Goal: Check status: Check status

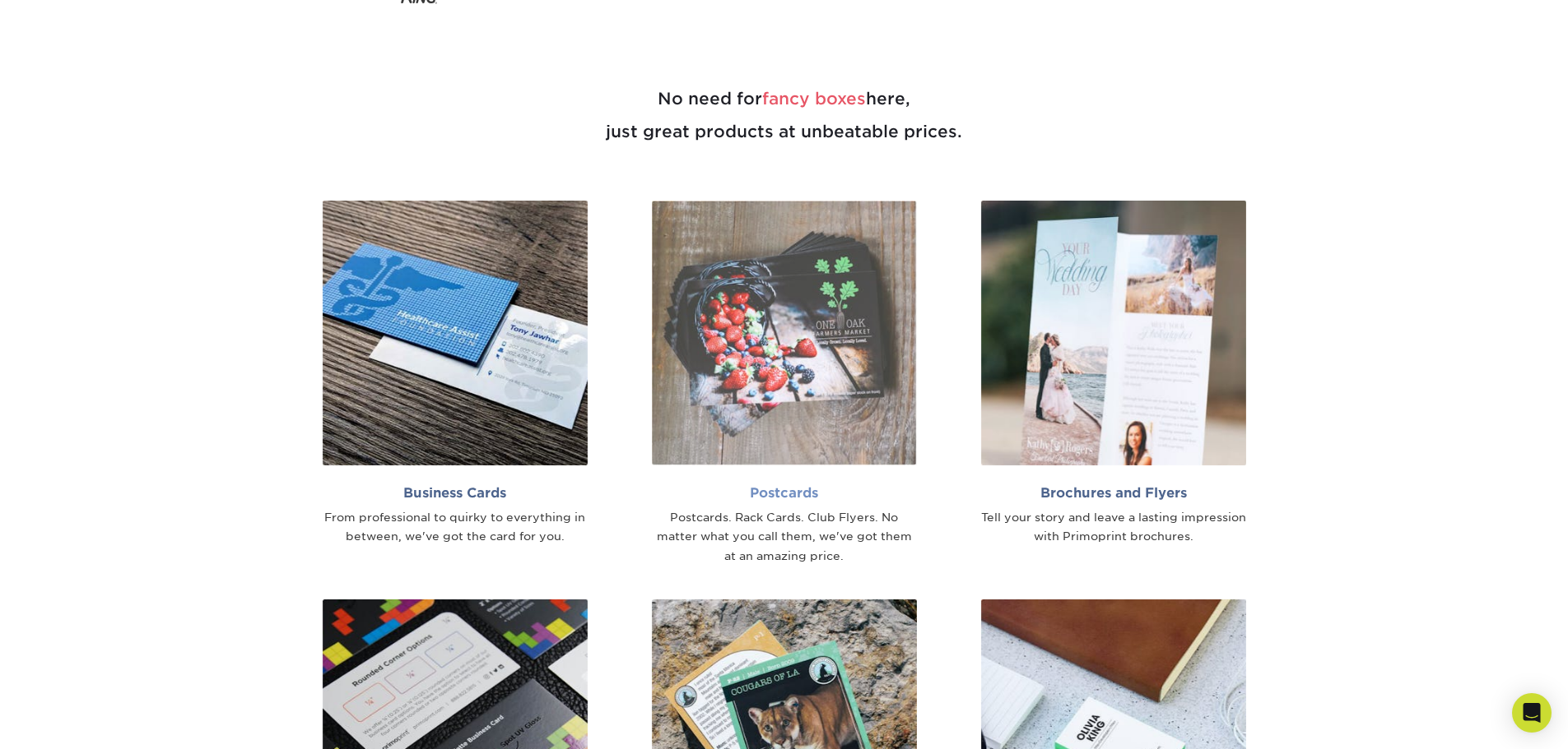
scroll to position [1151, 0]
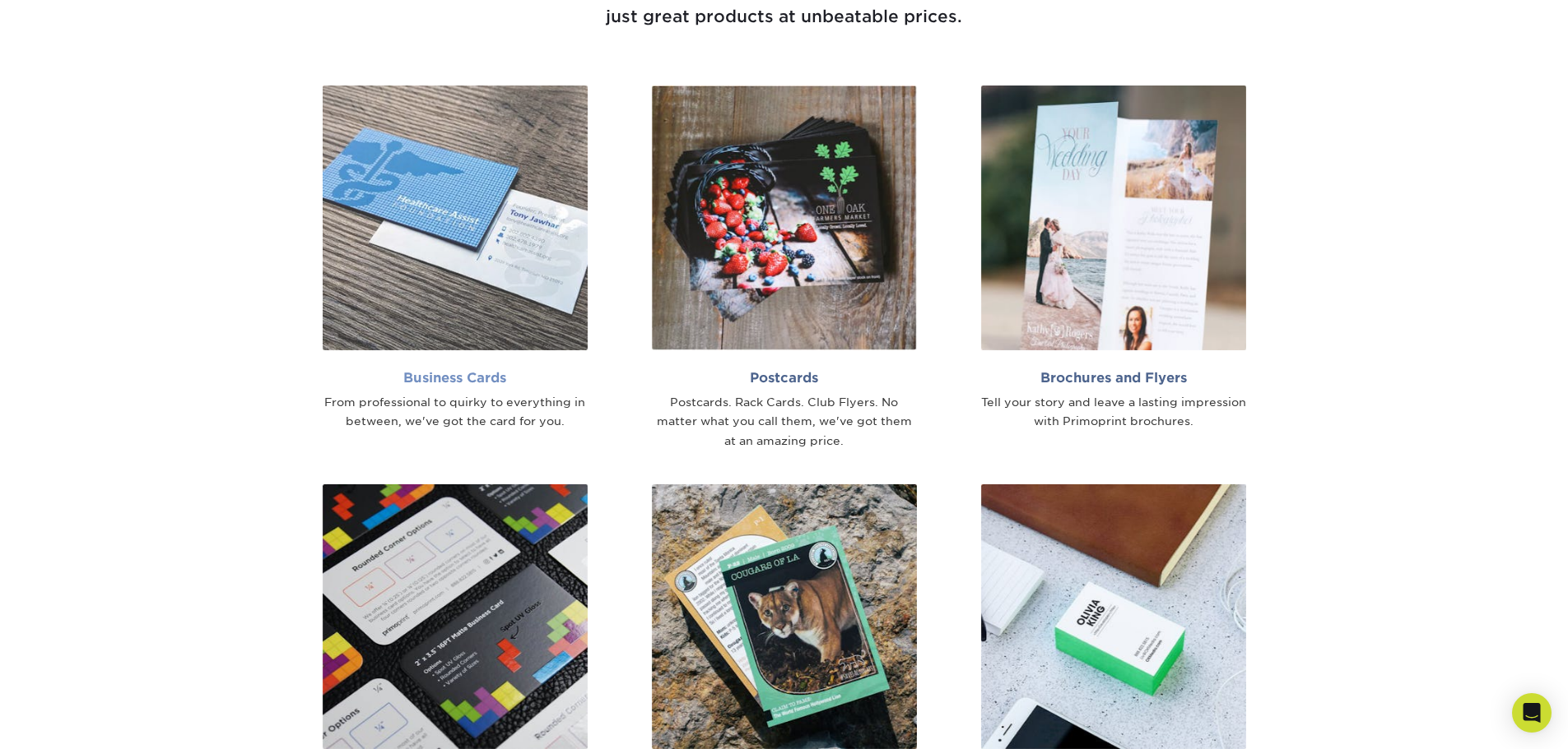
click at [477, 383] on h2 "Business Cards" at bounding box center [455, 378] width 265 height 16
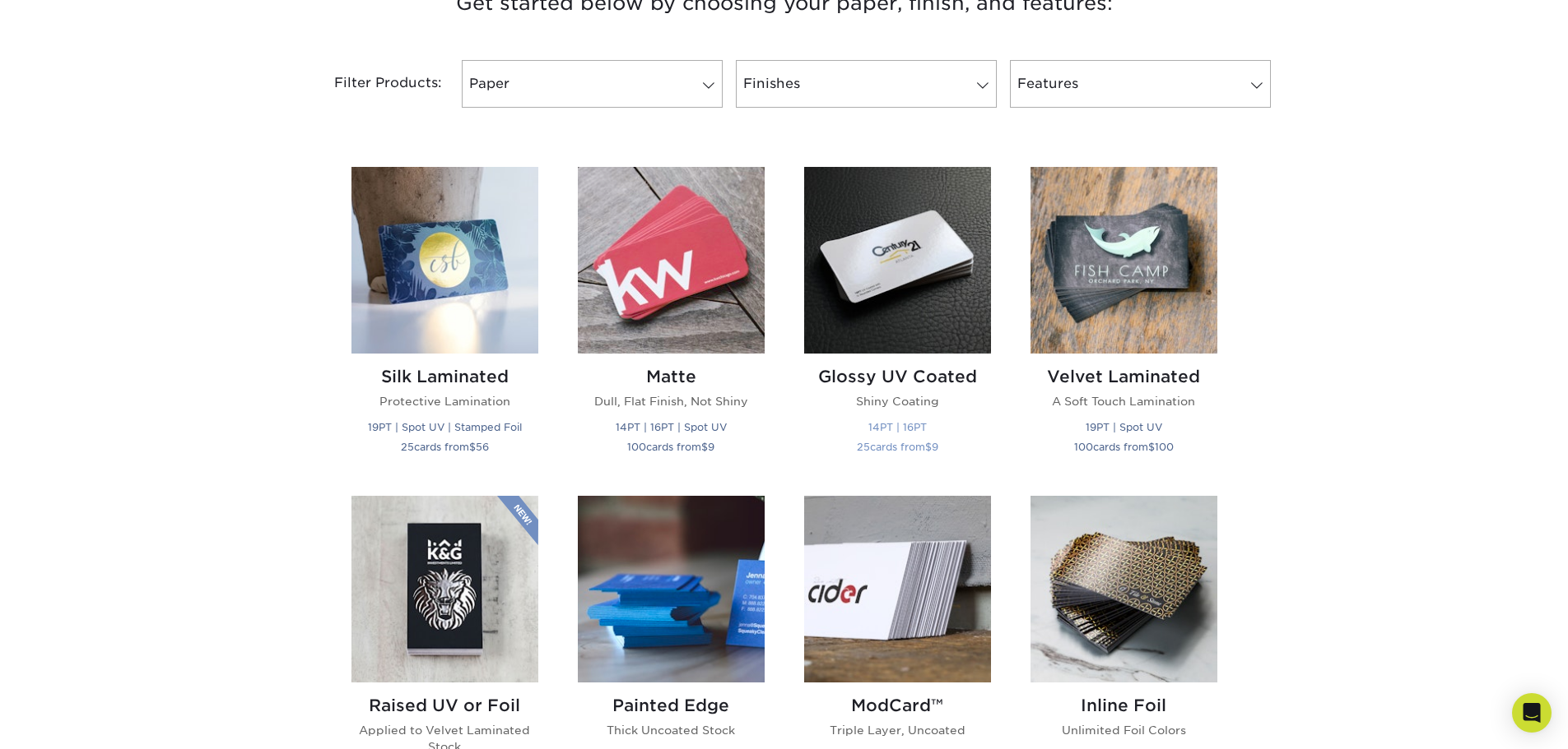
scroll to position [740, 0]
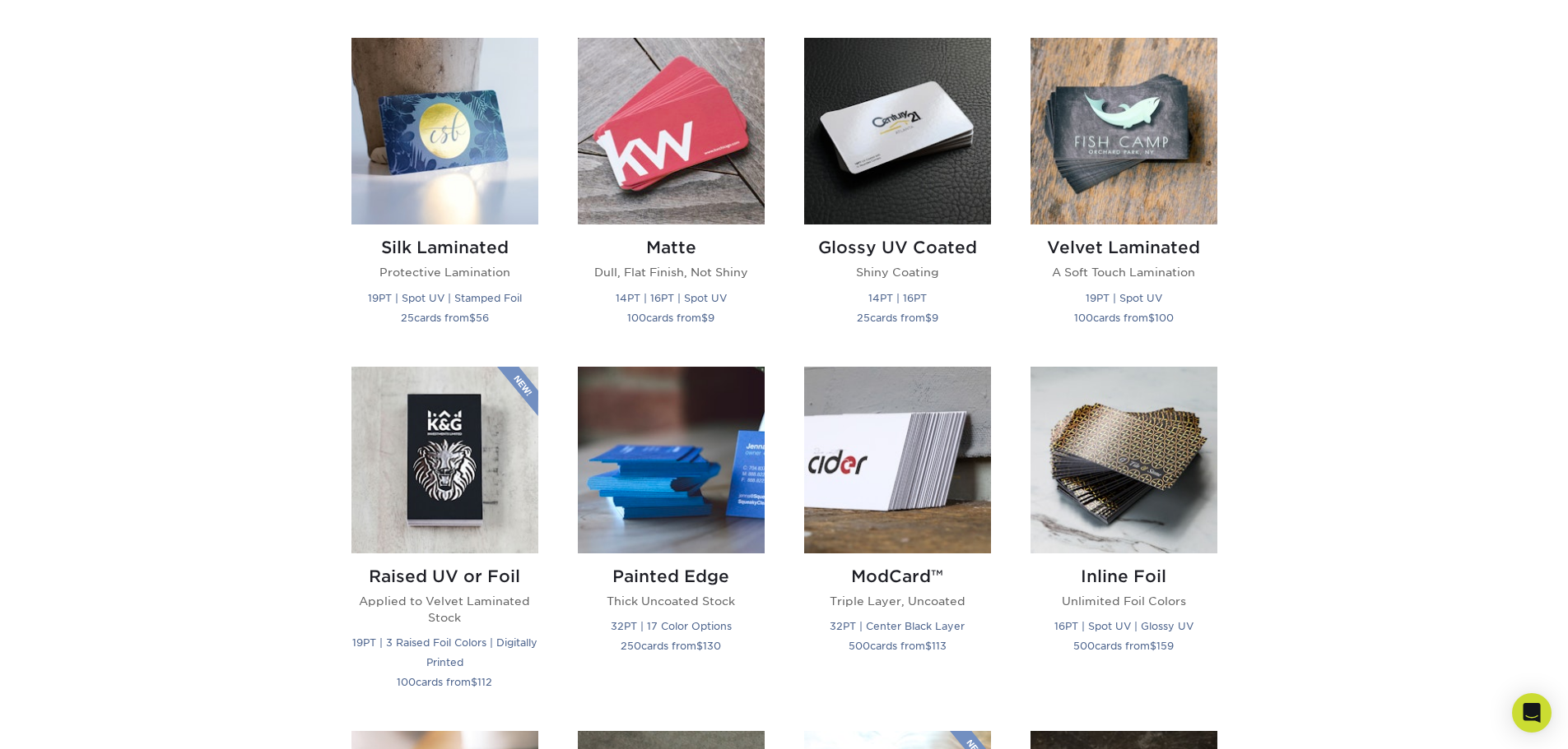
scroll to position [987, 0]
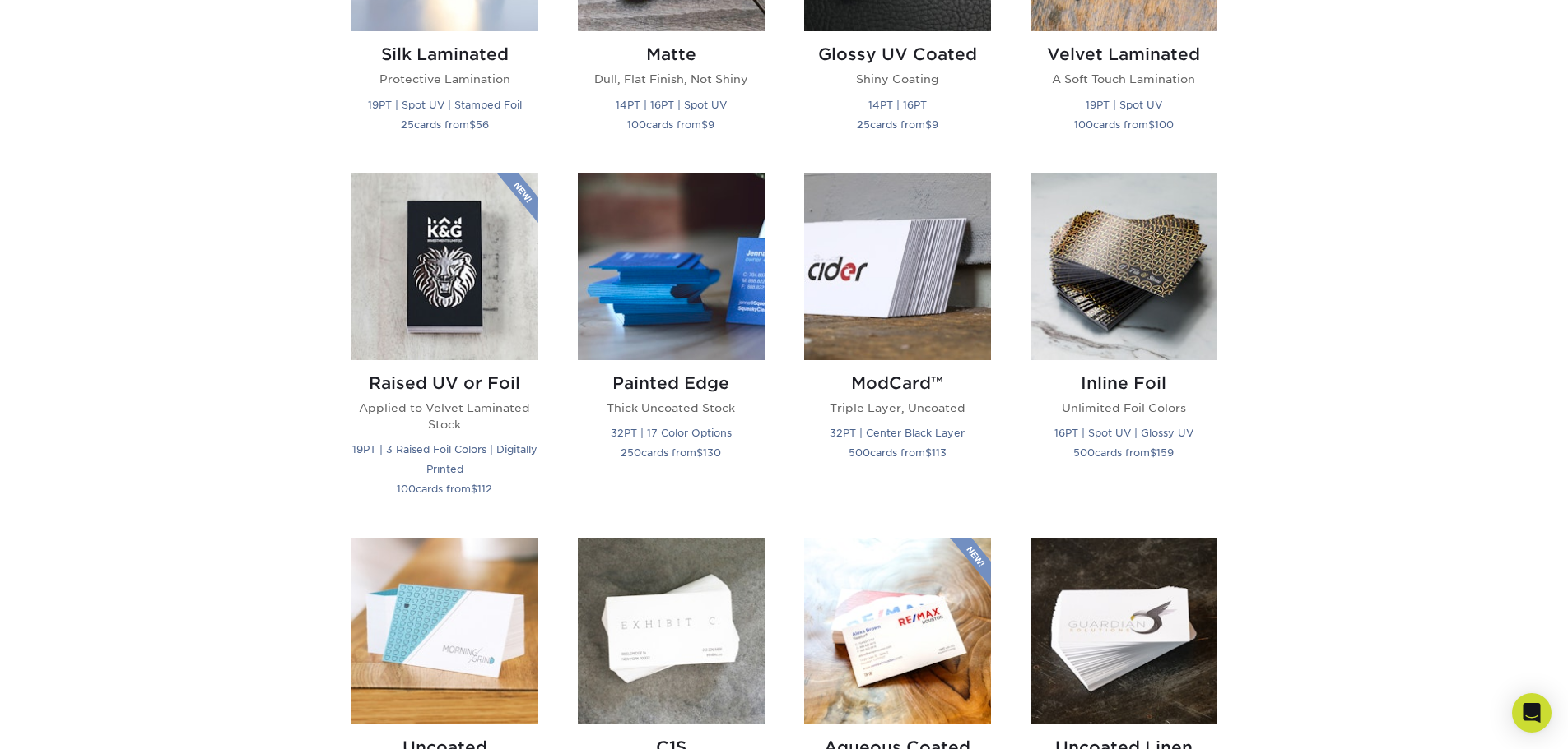
click at [1358, 430] on div "Get started below by choosing your paper, finish, and features: Filtered Matche…" at bounding box center [784, 524] width 1568 height 1799
click at [1364, 430] on div "Get started below by choosing your paper, finish, and features: Filtered Matche…" at bounding box center [784, 524] width 1568 height 1799
click at [1322, 425] on div "Get started below by choosing your paper, finish, and features: Filtered Matche…" at bounding box center [784, 524] width 1568 height 1799
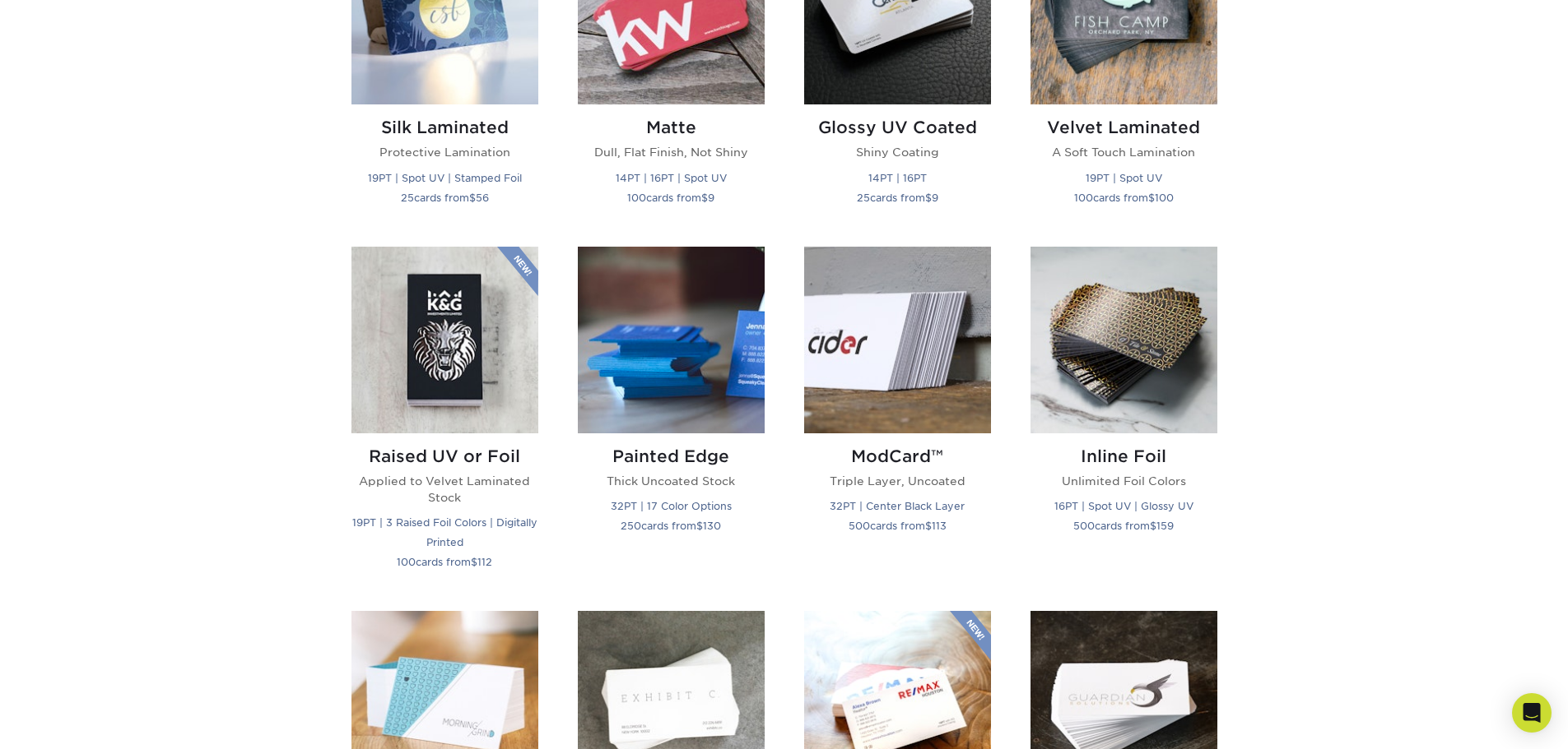
scroll to position [740, 0]
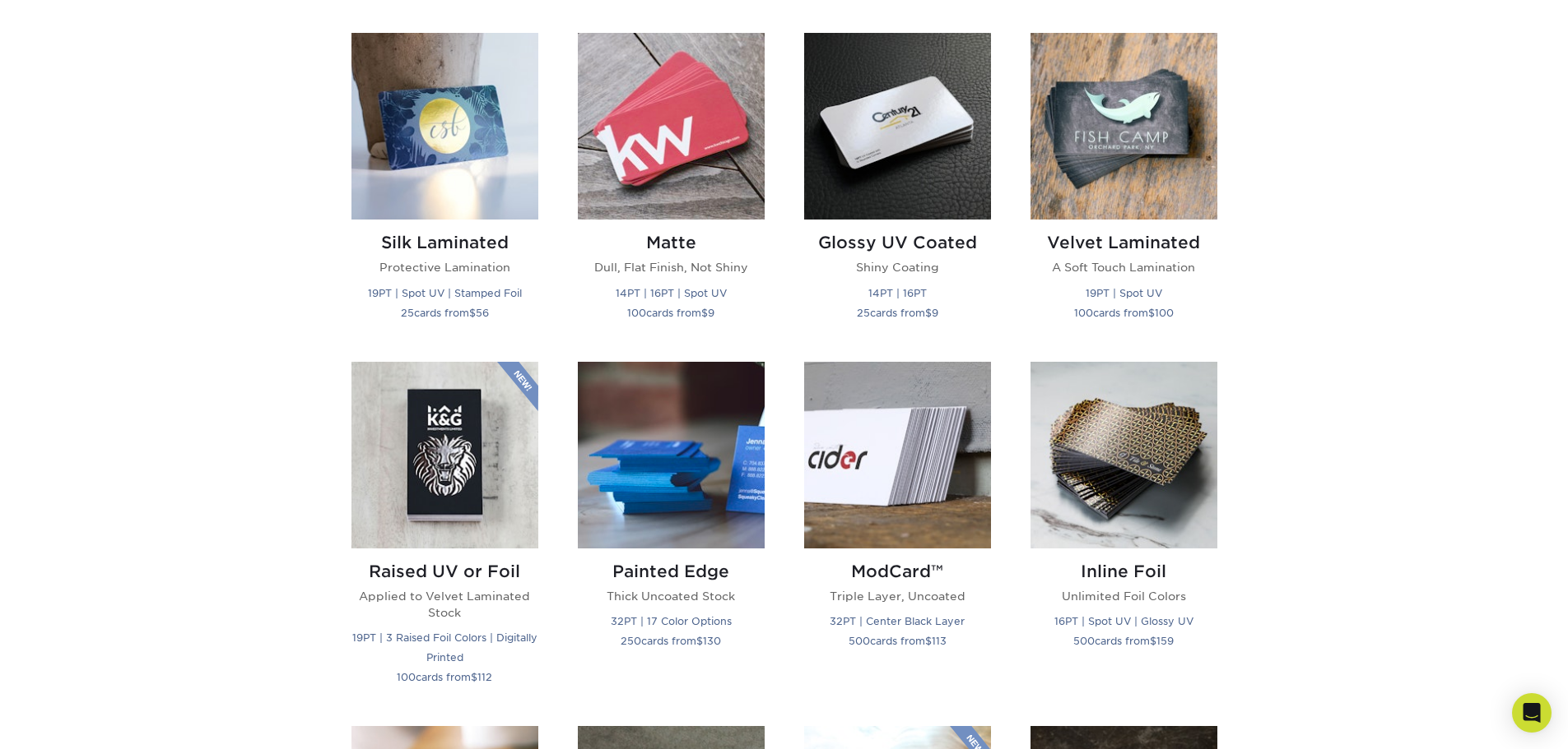
scroll to position [822, 0]
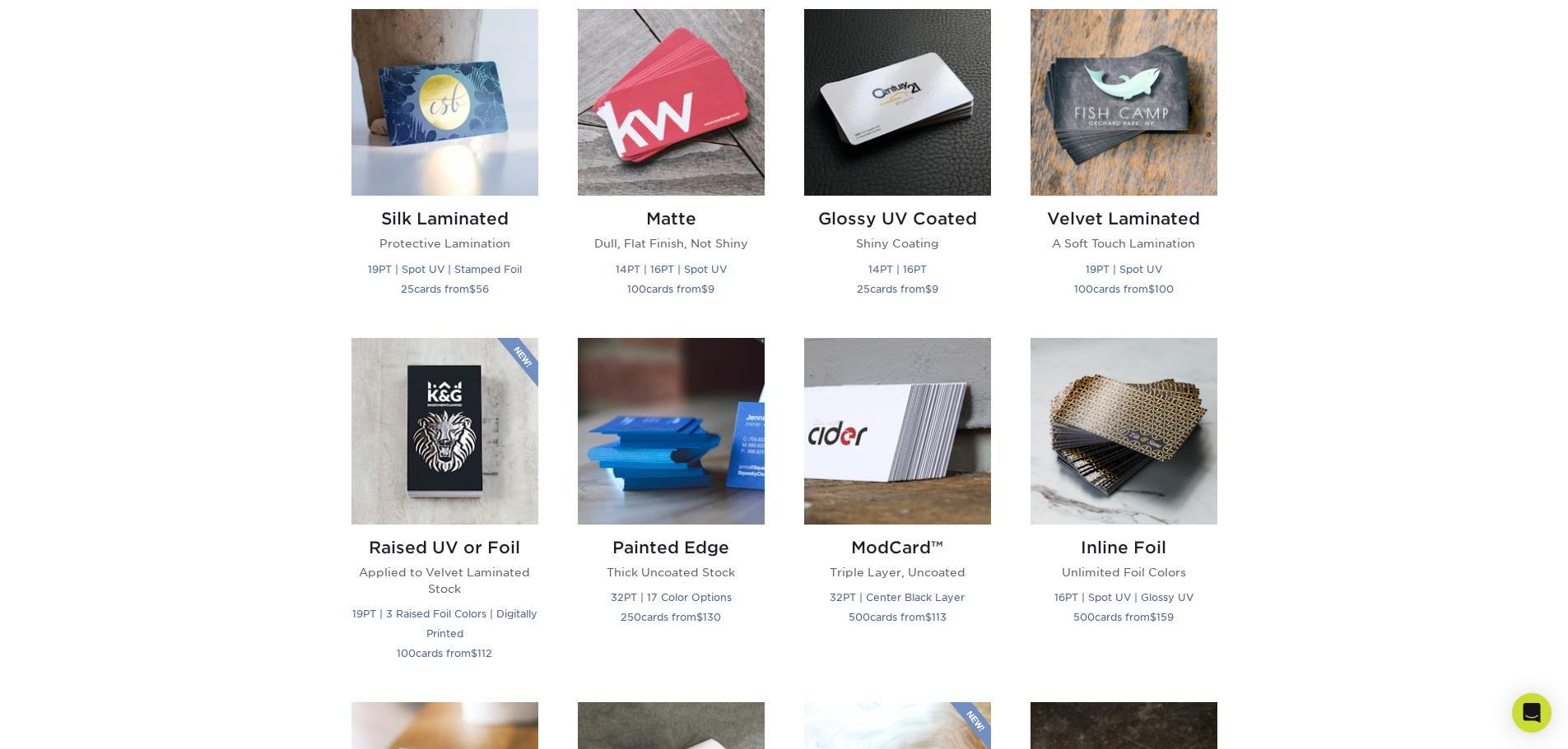
click at [1379, 429] on div "Get started below by choosing your paper, finish, and features: Filtered Matche…" at bounding box center [784, 688] width 1568 height 1799
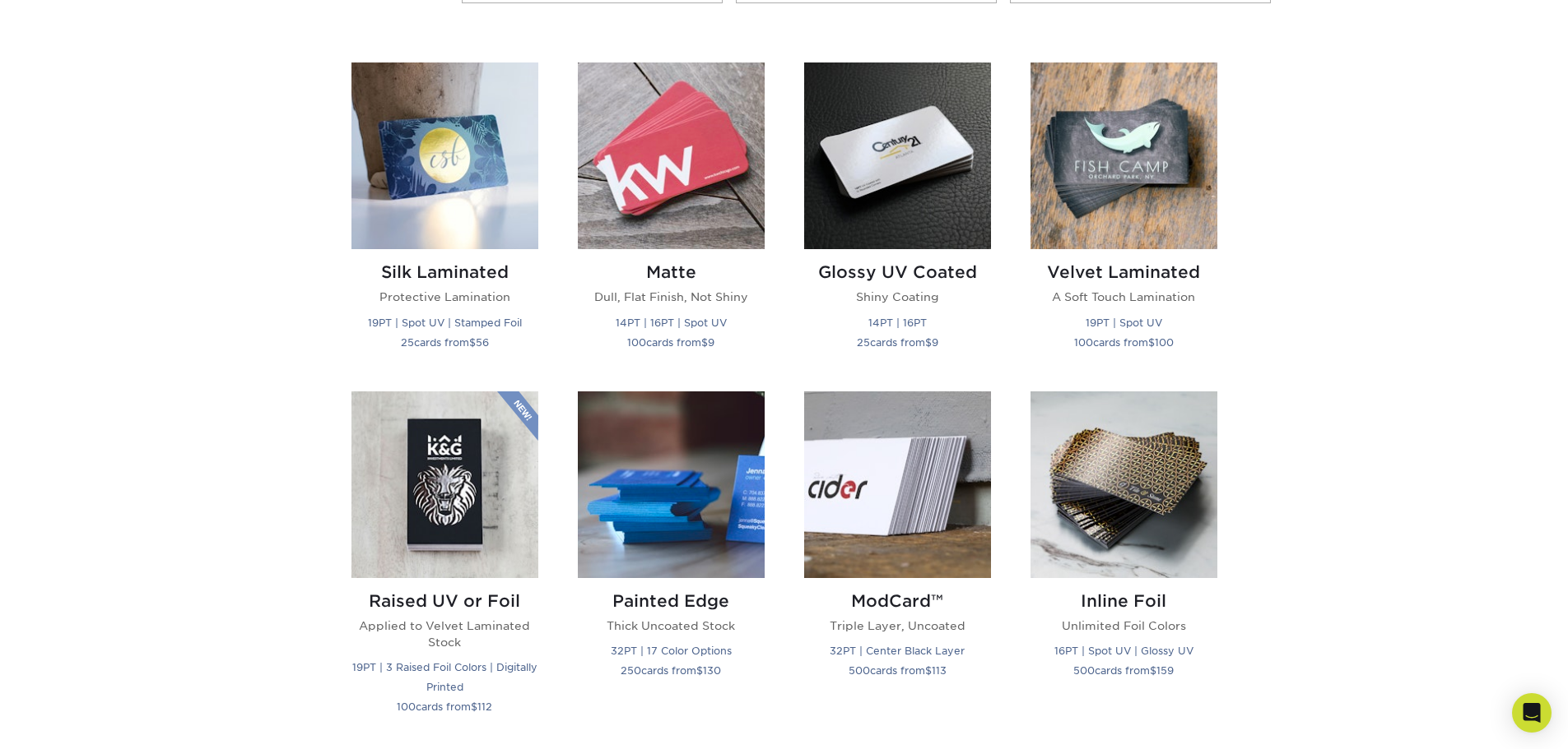
scroll to position [740, 0]
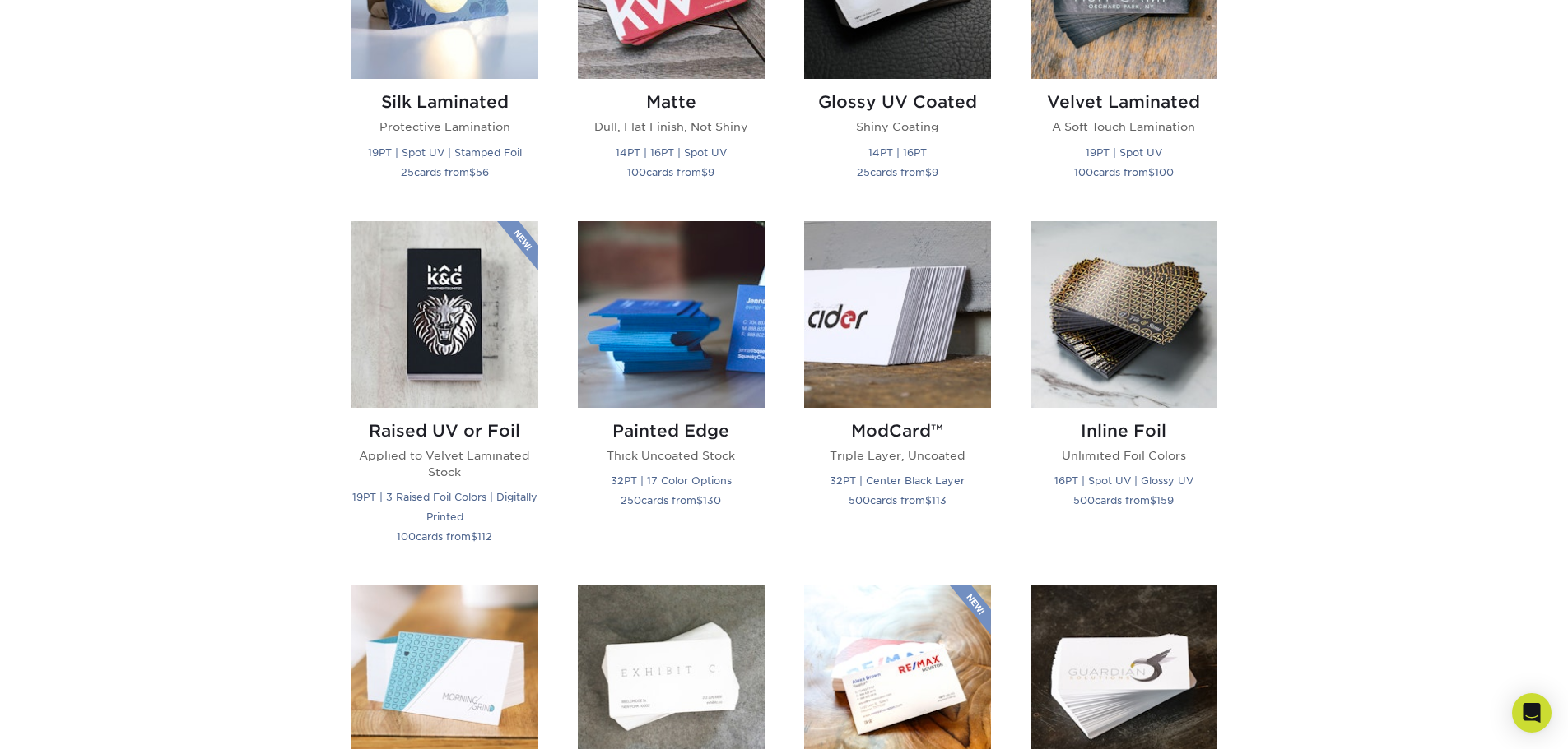
scroll to position [987, 0]
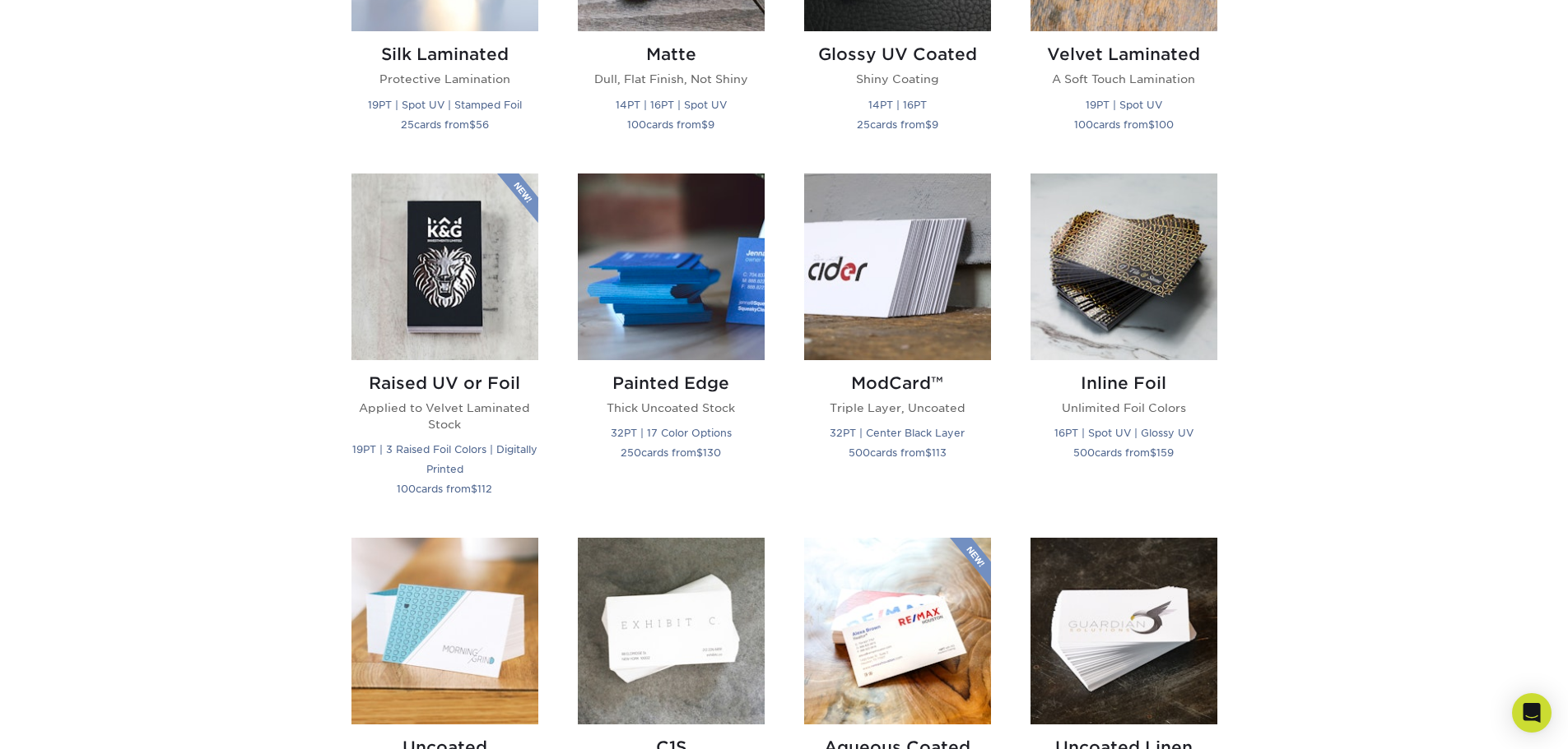
click at [1357, 470] on div "Get started below by choosing your paper, finish, and features: Filtered Matche…" at bounding box center [784, 524] width 1568 height 1799
click at [1350, 374] on div "Get started below by choosing your paper, finish, and features: Filtered Matche…" at bounding box center [784, 524] width 1568 height 1799
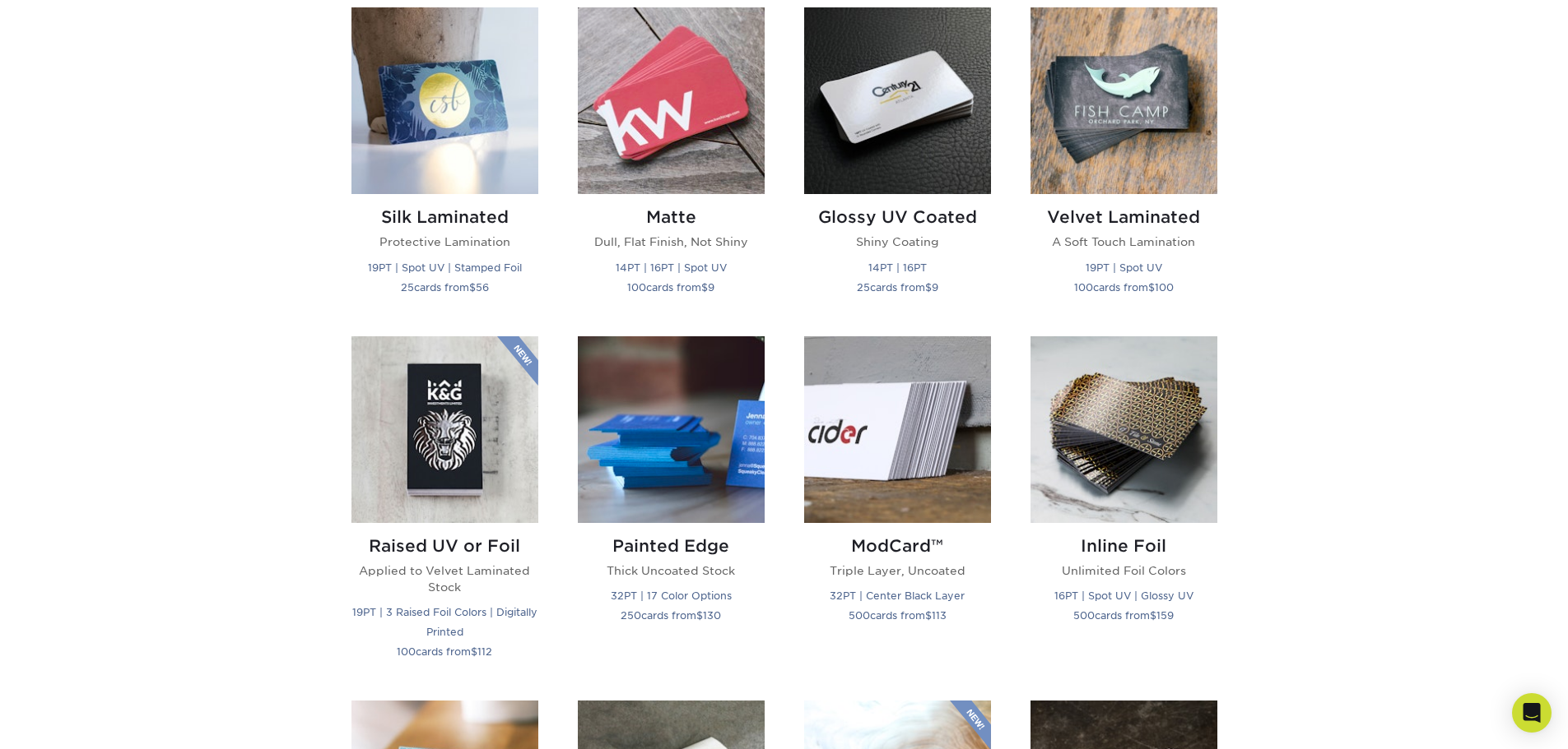
scroll to position [822, 0]
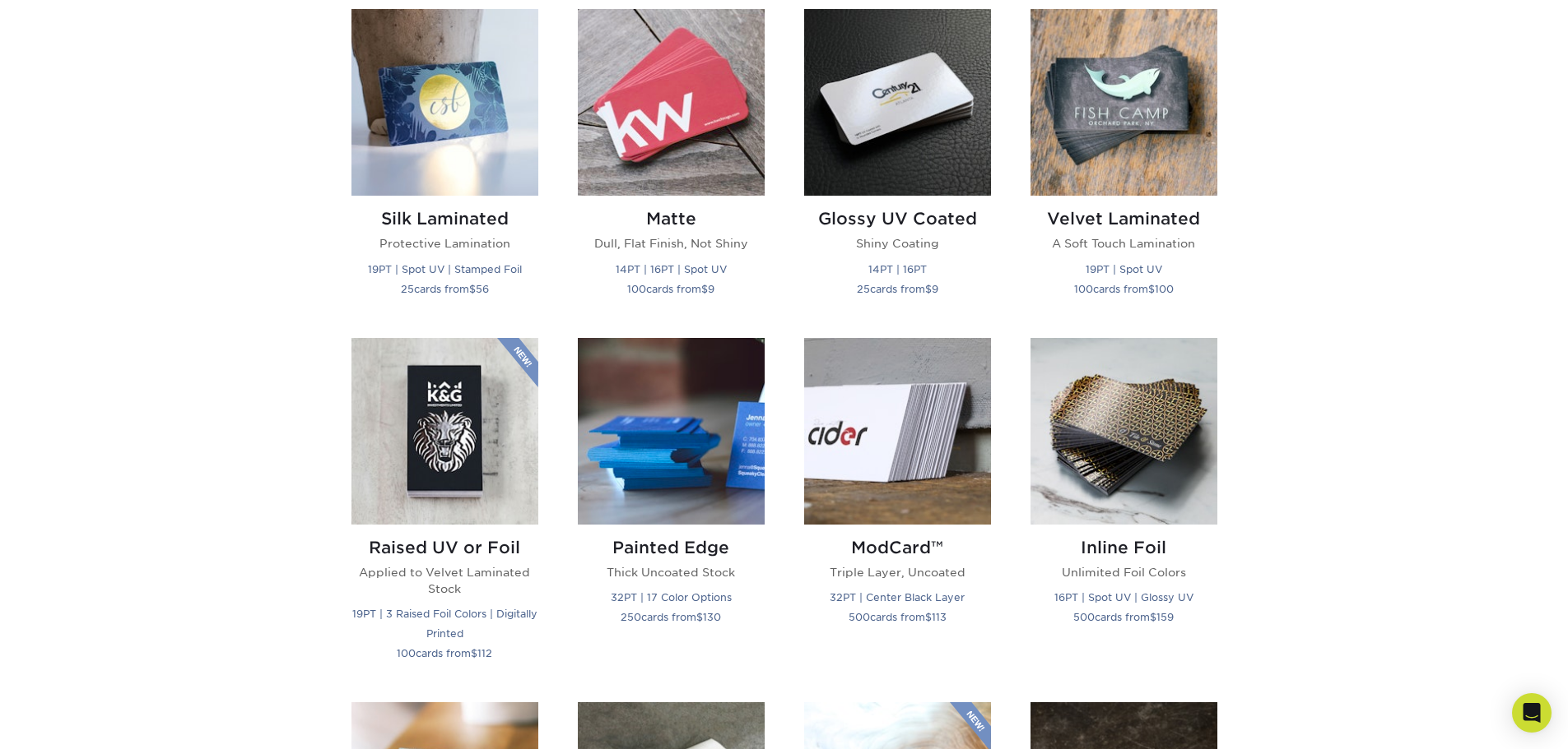
click at [1338, 391] on div "Get started below by choosing your paper, finish, and features: Filtered Matche…" at bounding box center [784, 688] width 1568 height 1799
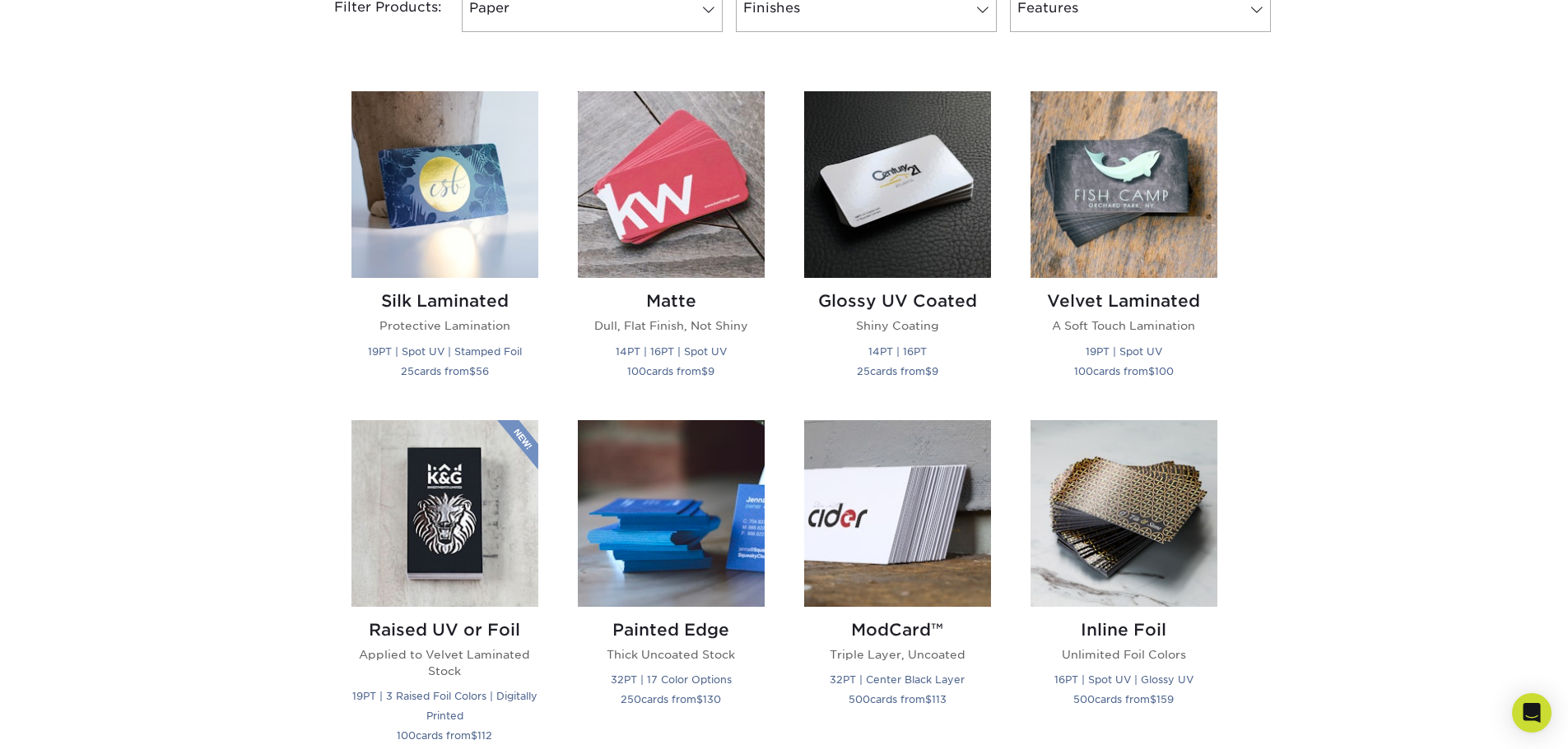
click at [781, 396] on div "Matte Dull, Flat Finish, Not Shiny 14PT | 16PT | Spot UV 100 cards from $ 9" at bounding box center [670, 245] width 226 height 308
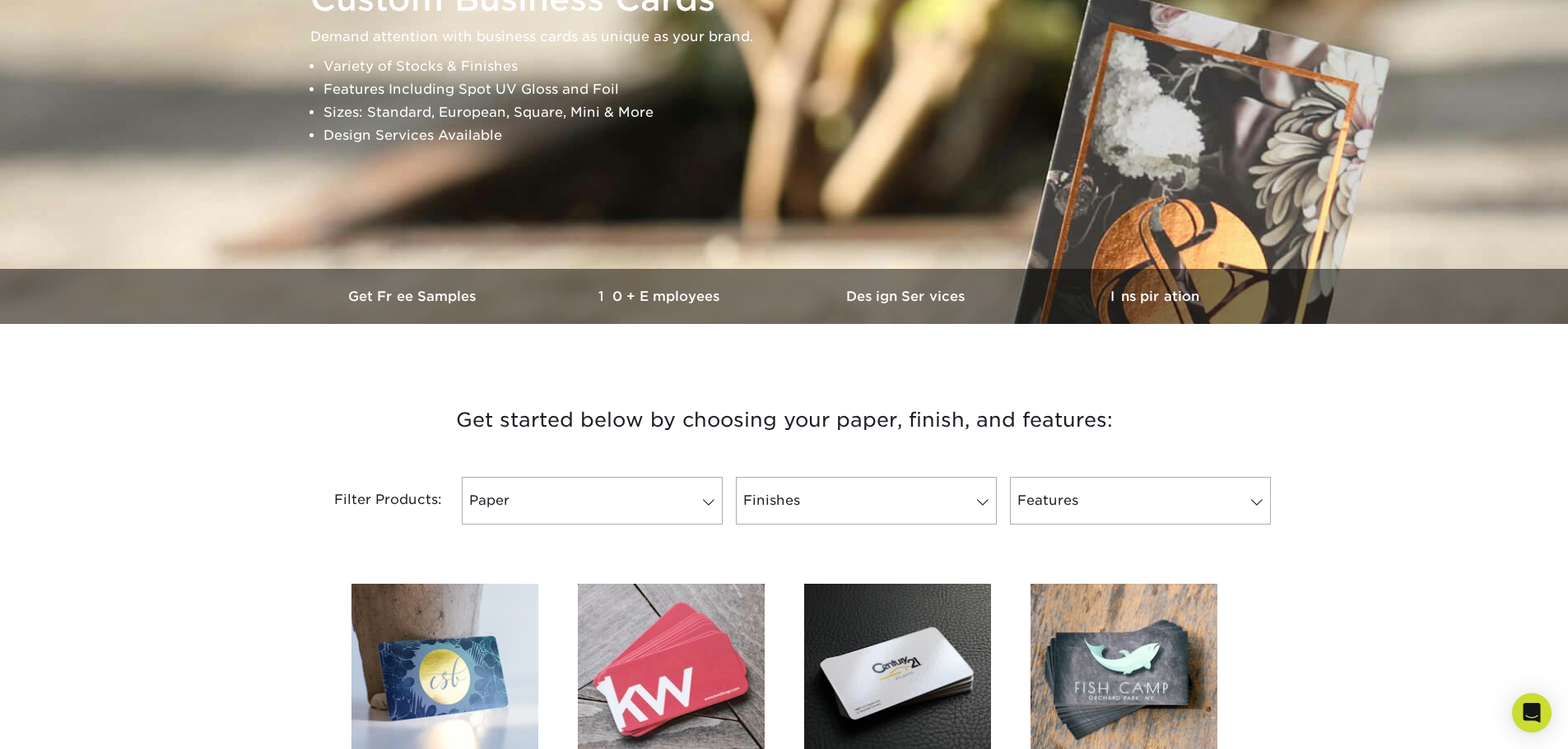
scroll to position [0, 0]
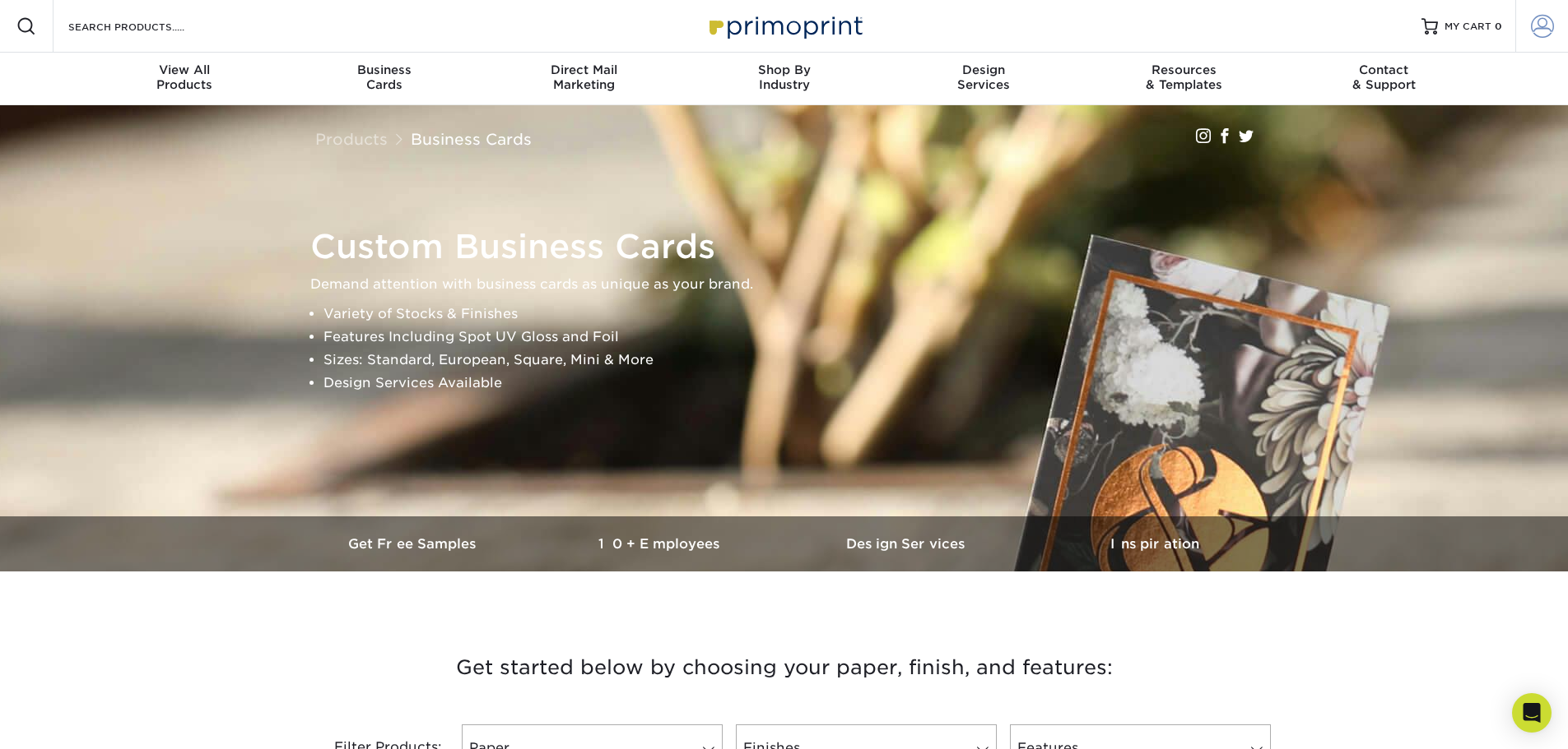
click at [1531, 26] on span at bounding box center [1541, 26] width 23 height 23
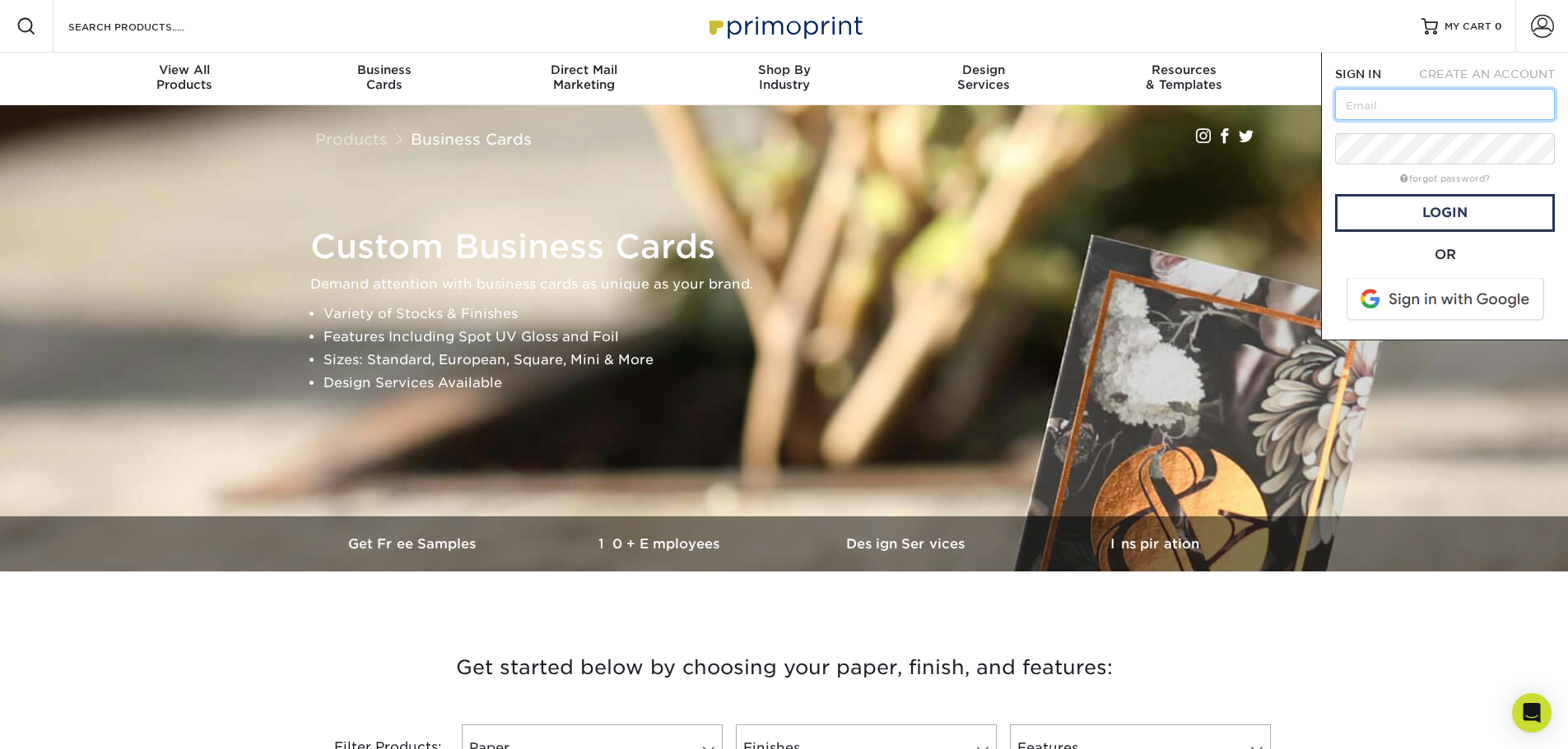
click at [1402, 100] on input "text" at bounding box center [1444, 105] width 219 height 32
click at [1417, 103] on input "text" at bounding box center [1444, 105] width 219 height 32
click at [1418, 111] on input "text" at bounding box center [1444, 105] width 219 height 32
click at [1444, 301] on span at bounding box center [1446, 298] width 210 height 42
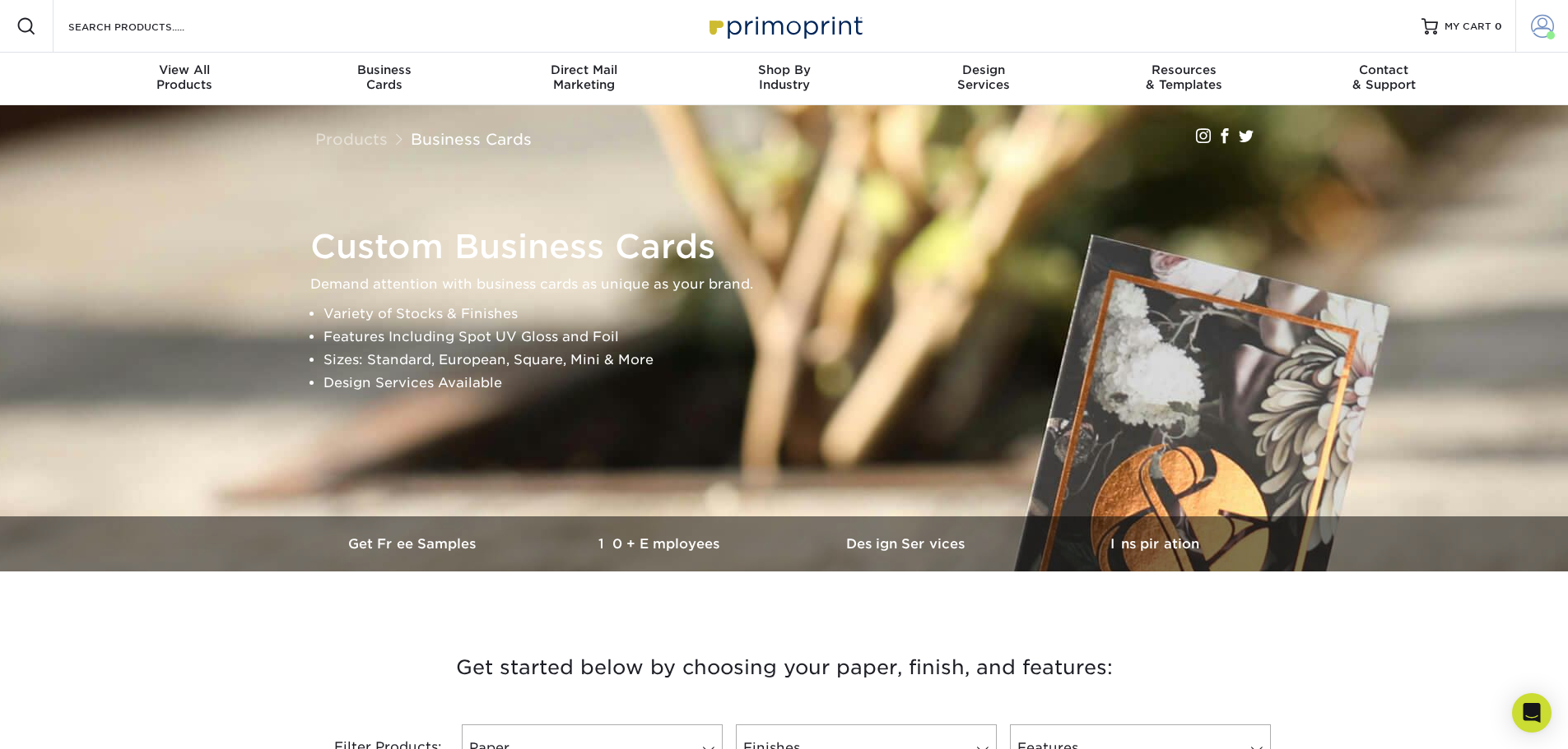
click at [1537, 28] on span at bounding box center [1541, 26] width 23 height 23
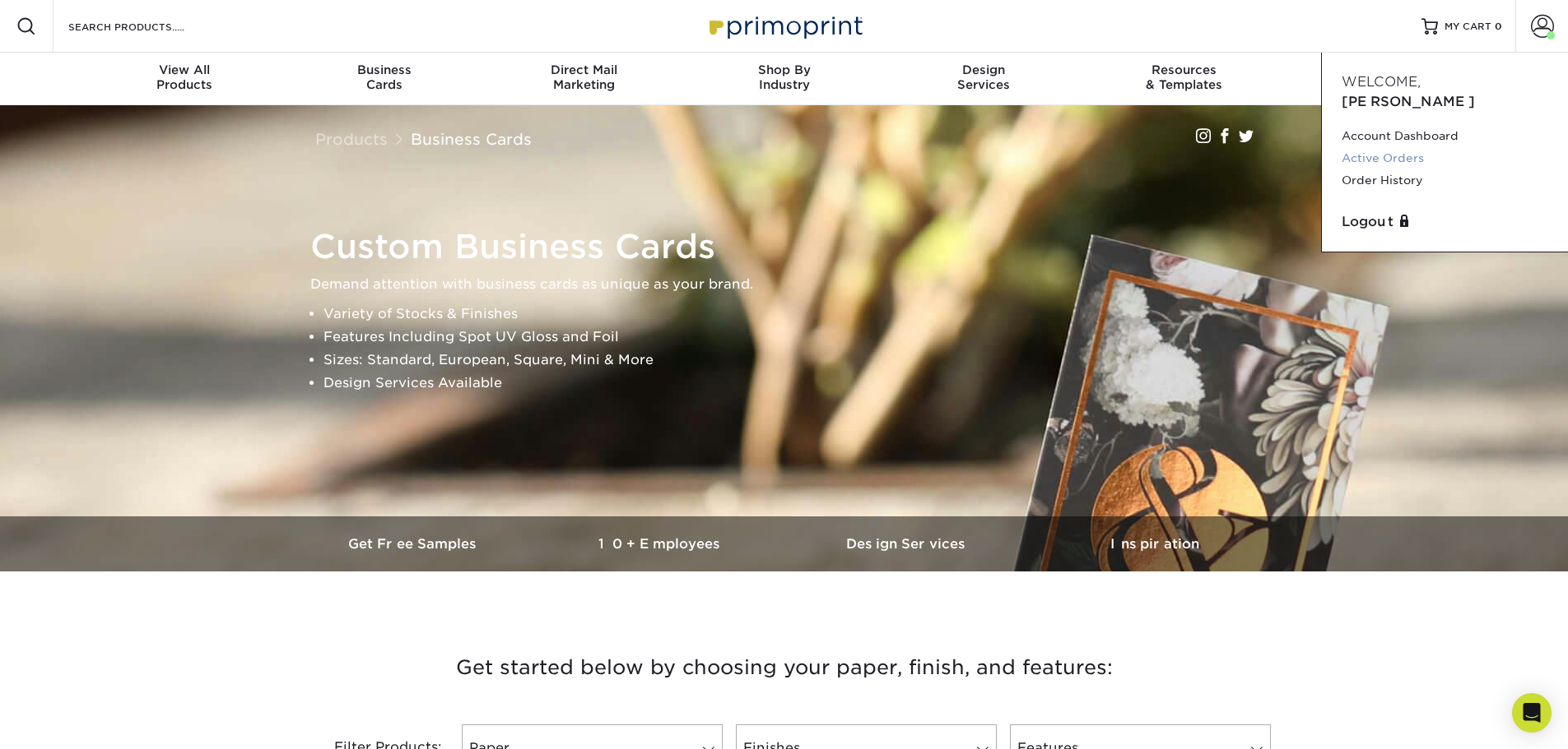
click at [1387, 147] on link "Active Orders" at bounding box center [1444, 158] width 207 height 22
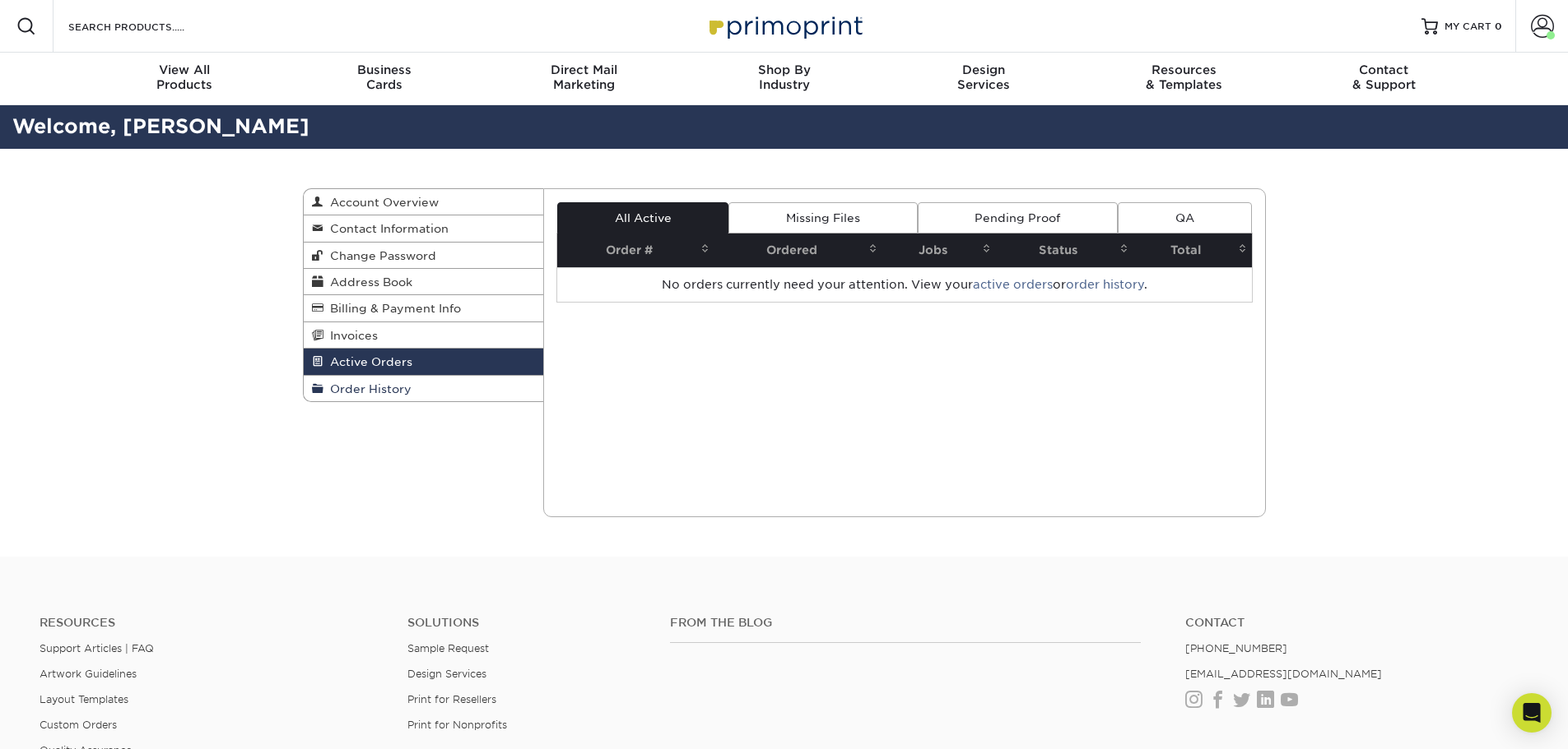
click at [392, 385] on span "Order History" at bounding box center [367, 388] width 88 height 13
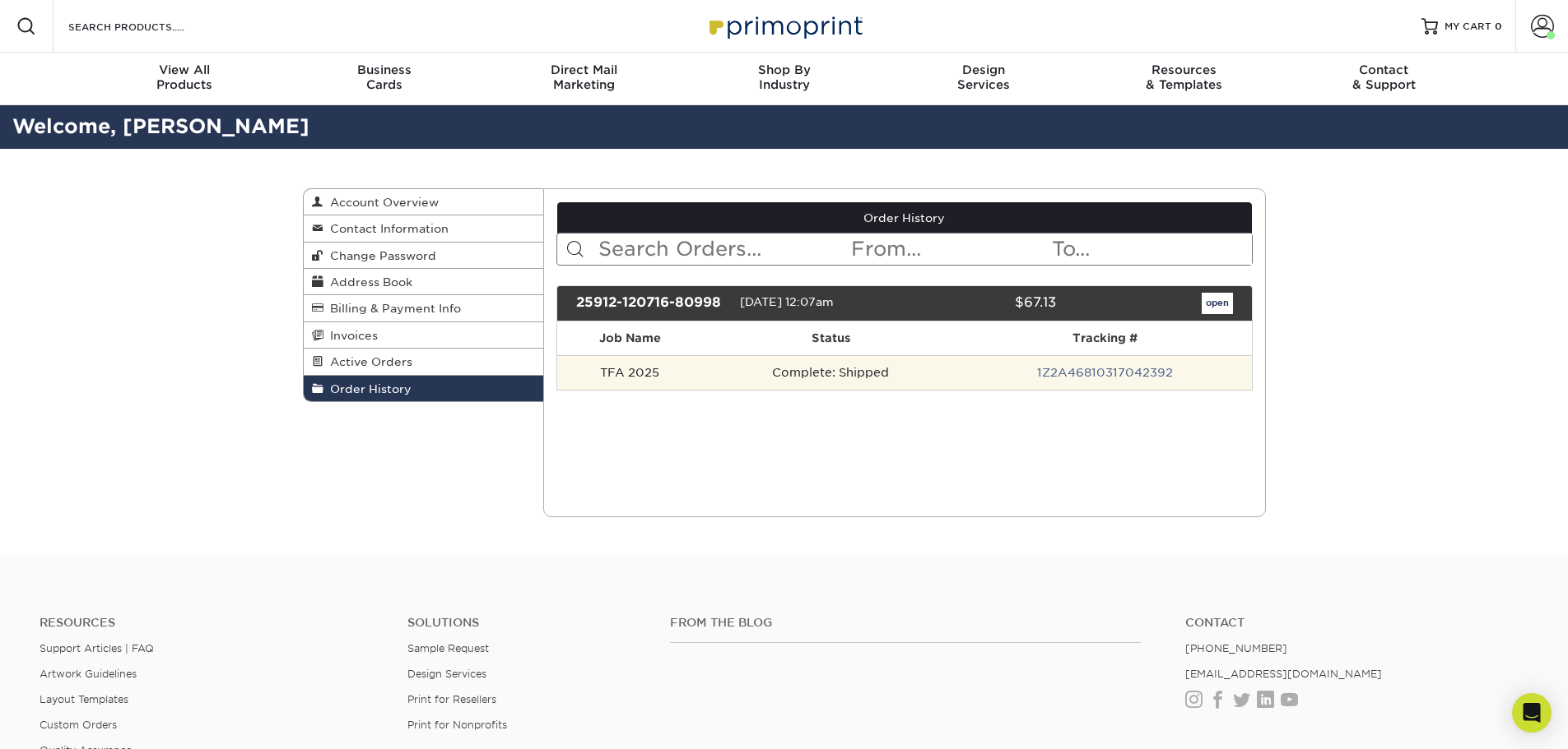
click at [660, 377] on td "TFA 2025" at bounding box center [630, 373] width 145 height 35
click at [1068, 370] on link "1Z2A46810317042392" at bounding box center [1104, 372] width 135 height 13
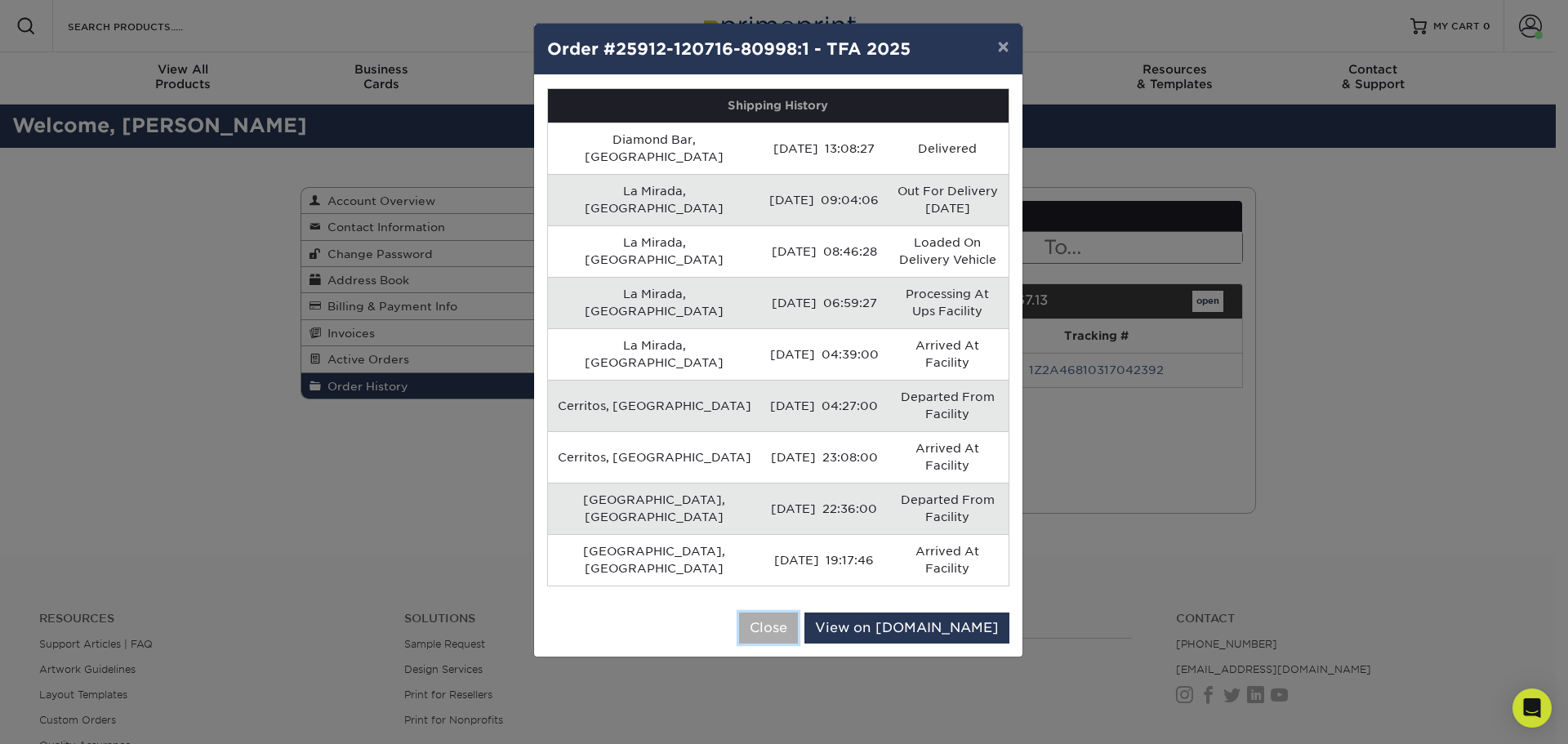
click at [798, 612] on button "Close" at bounding box center [768, 628] width 59 height 31
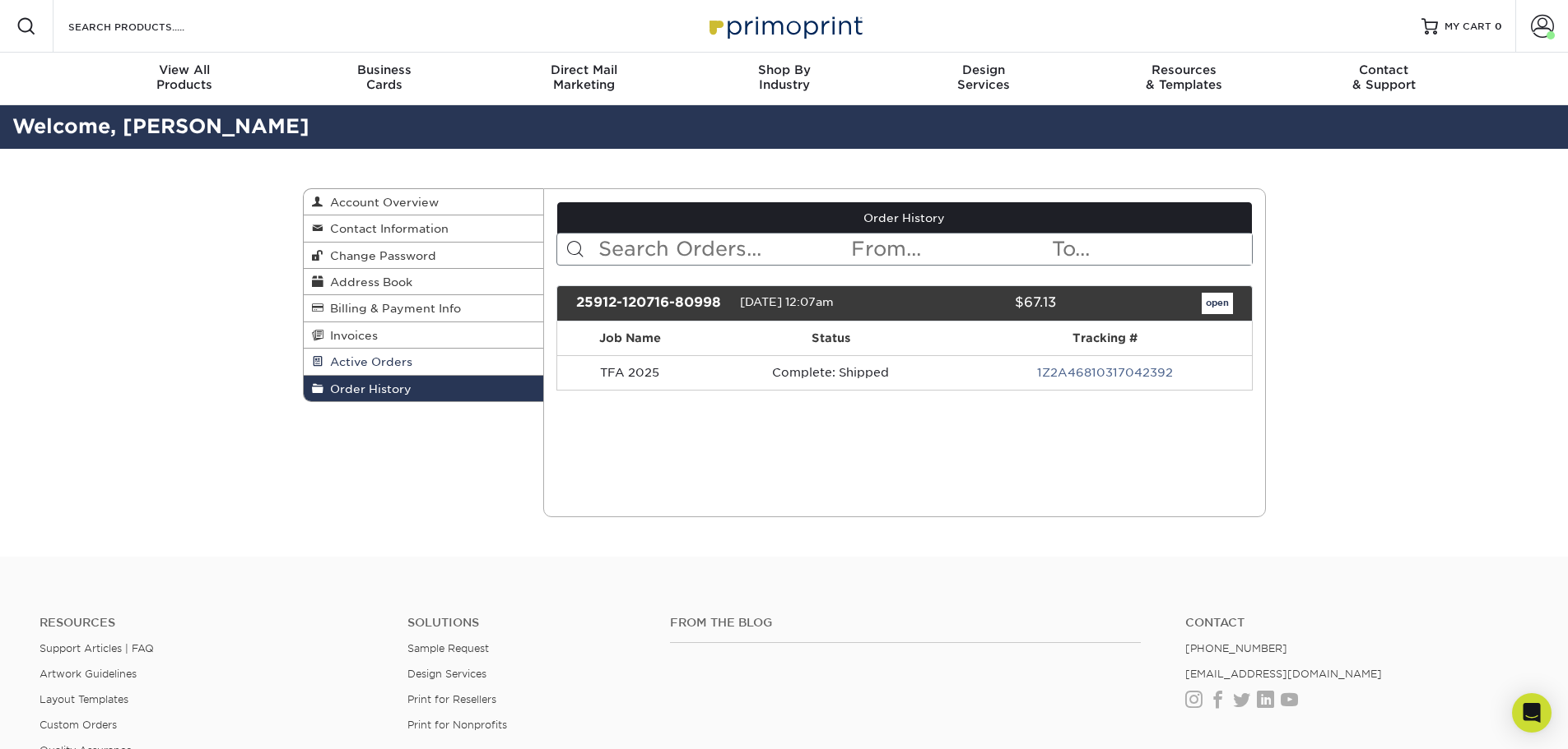
click at [386, 367] on span "Active Orders" at bounding box center [368, 362] width 89 height 13
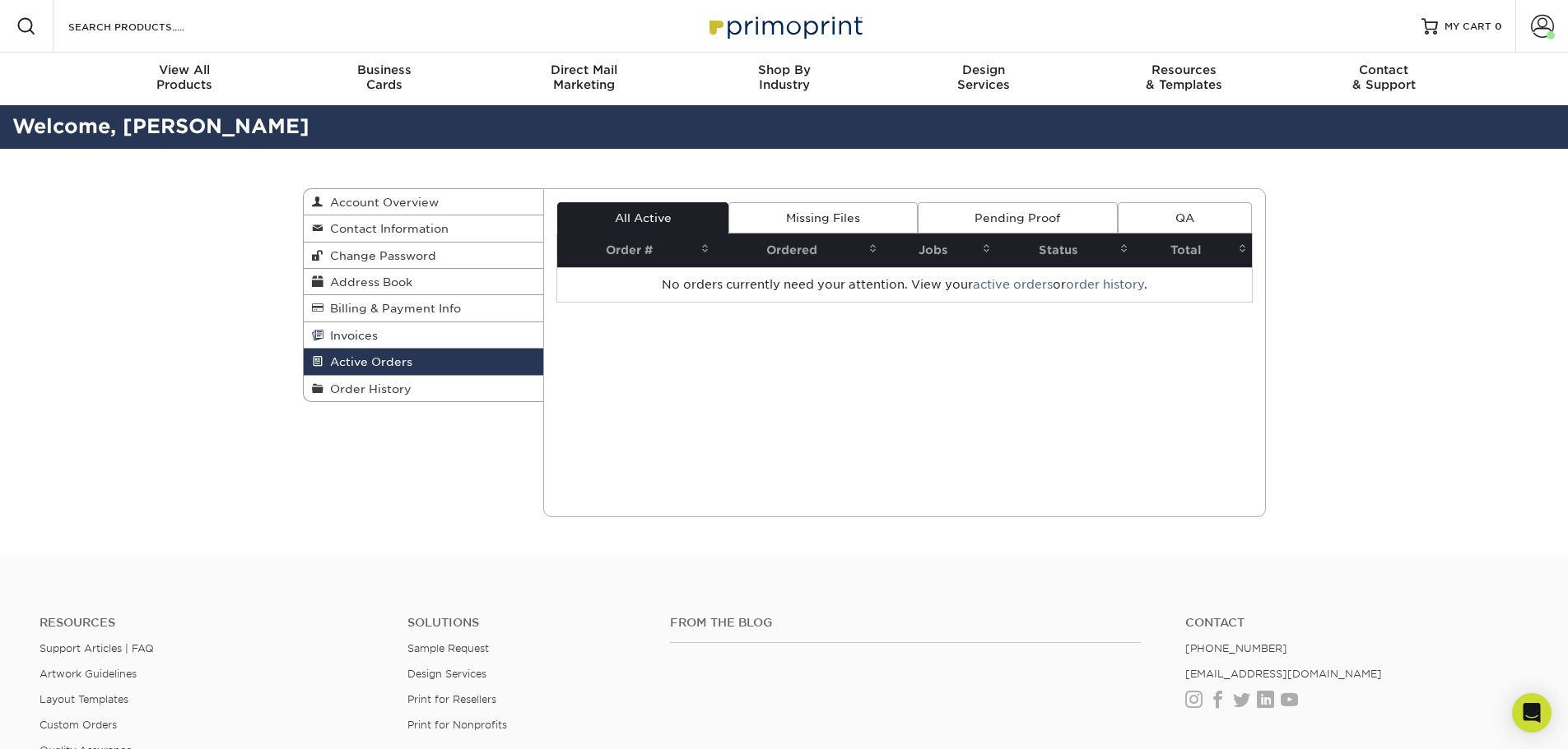
click at [386, 336] on link "Invoices" at bounding box center [423, 335] width 240 height 27
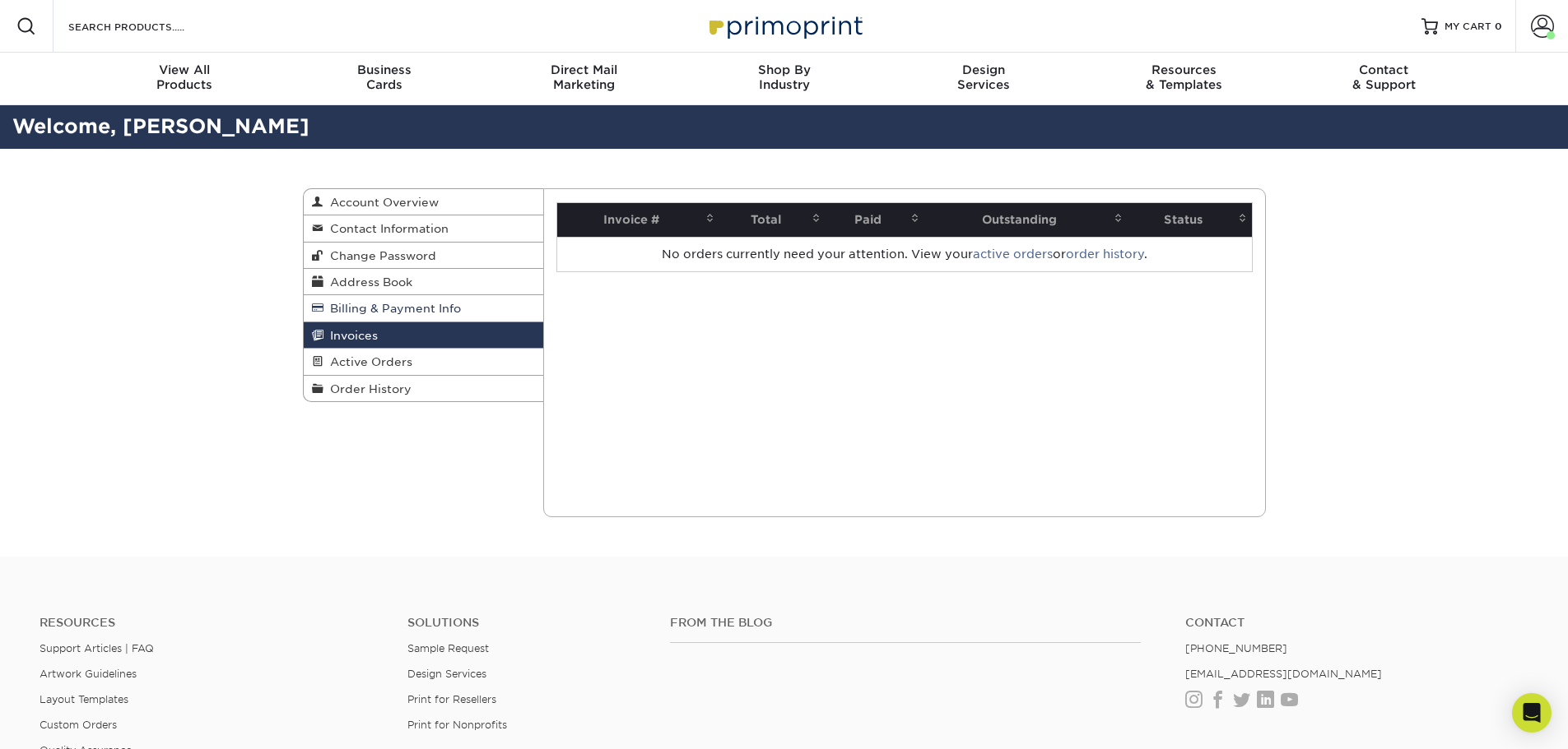
click at [387, 309] on span "Billing & Payment Info" at bounding box center [392, 308] width 137 height 13
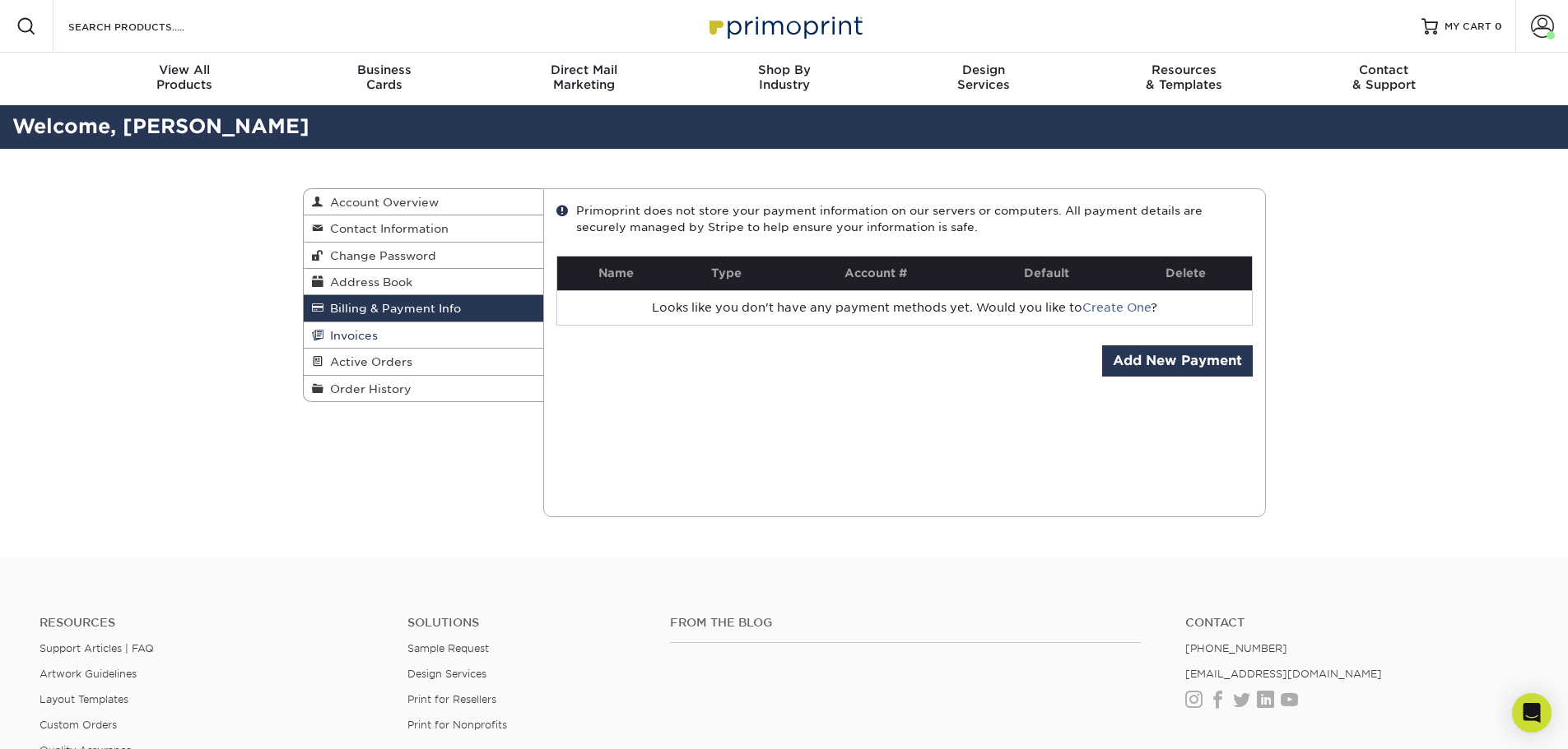
click at [381, 339] on link "Invoices" at bounding box center [423, 335] width 240 height 27
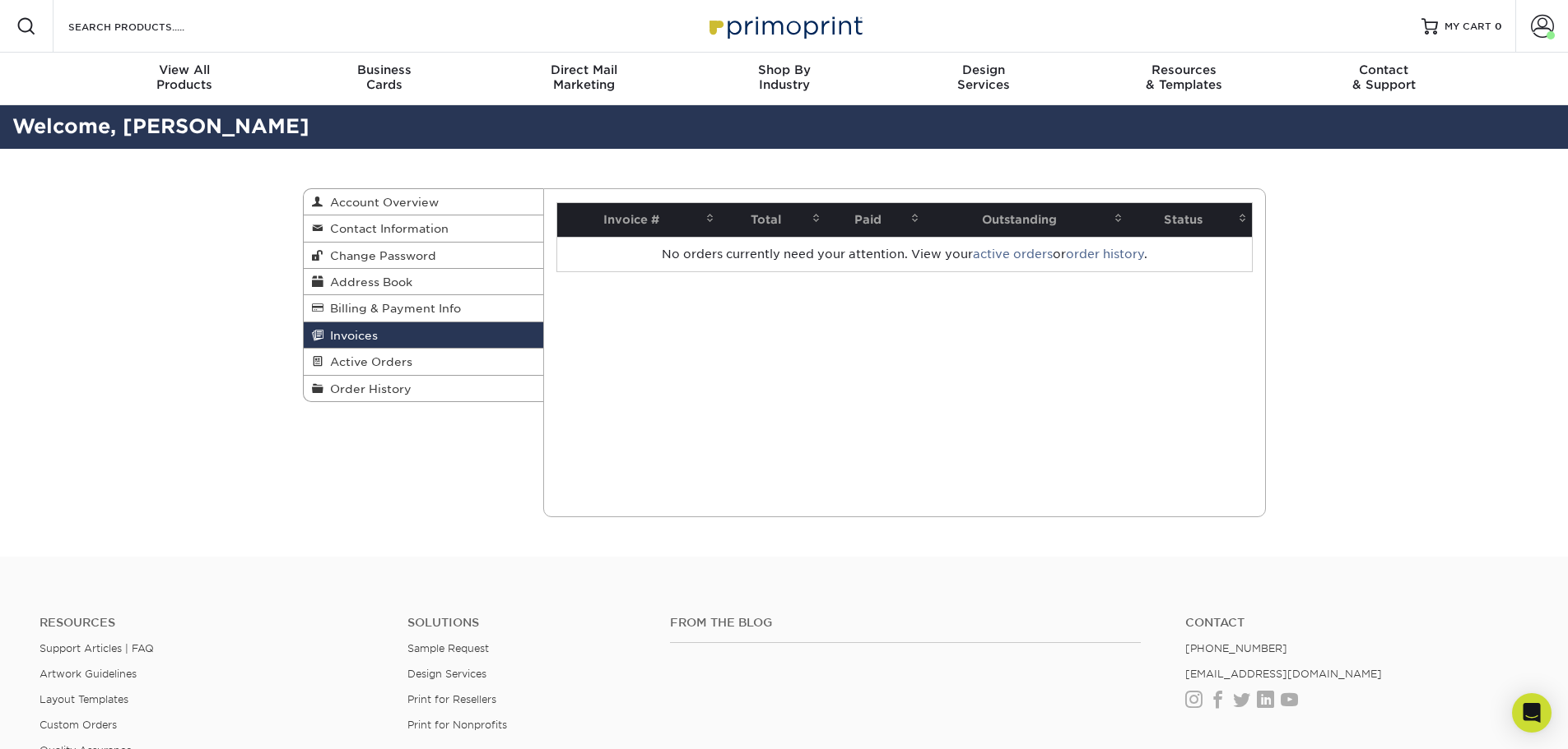
click at [1117, 258] on link "order history" at bounding box center [1104, 254] width 78 height 13
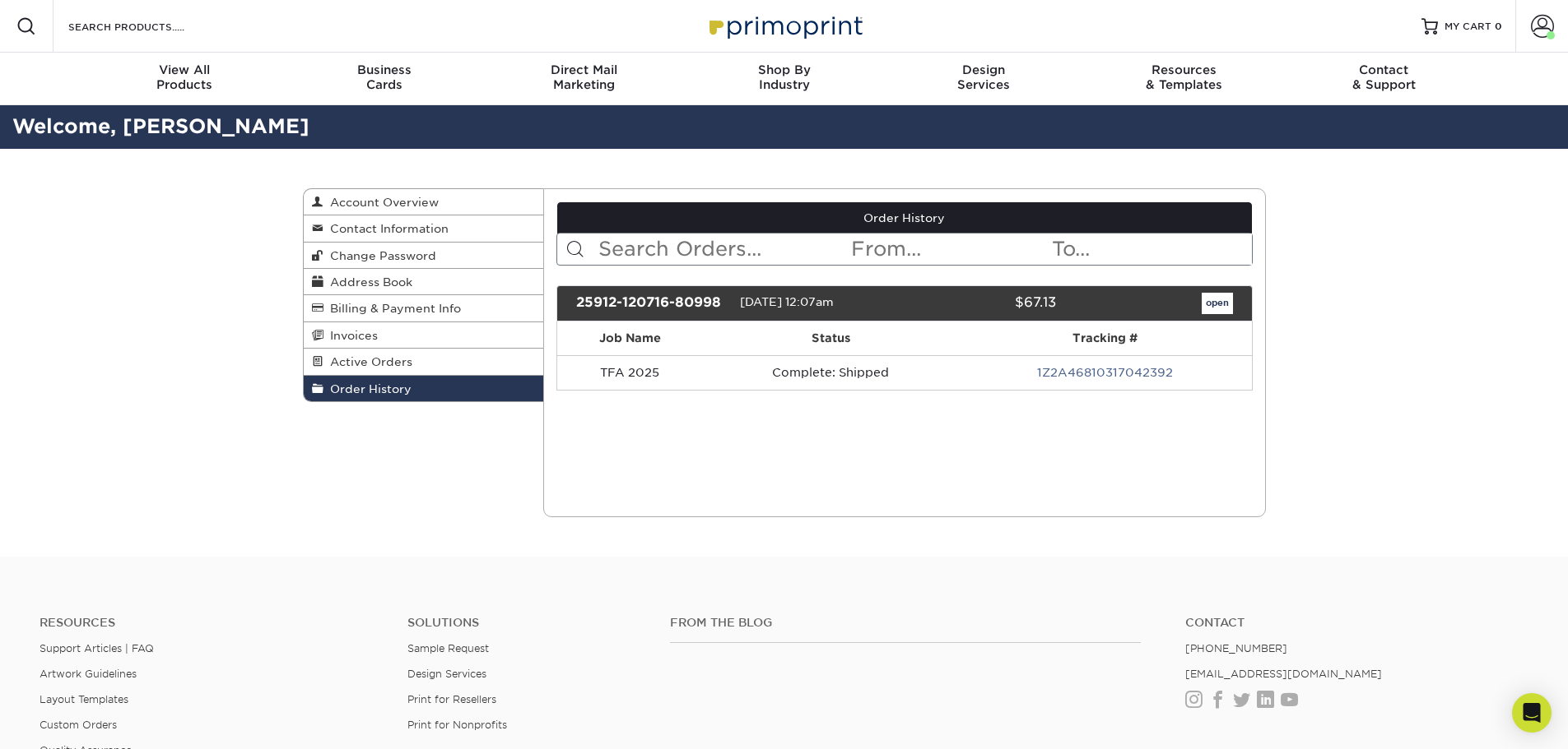
click at [903, 460] on div "Current Orders 0 Active 0 Missing Files" at bounding box center [904, 353] width 723 height 329
click at [940, 454] on div "Current Orders 0 Active 0 Missing Files" at bounding box center [904, 353] width 723 height 329
click at [808, 439] on div "Current Orders 0 Active 0 Missing Files" at bounding box center [904, 353] width 723 height 329
click at [780, 431] on div "Current Orders 0 Active 0 Missing Files" at bounding box center [904, 353] width 723 height 329
click at [784, 432] on div "Current Orders 0 Active 0 Missing Files" at bounding box center [904, 353] width 723 height 329
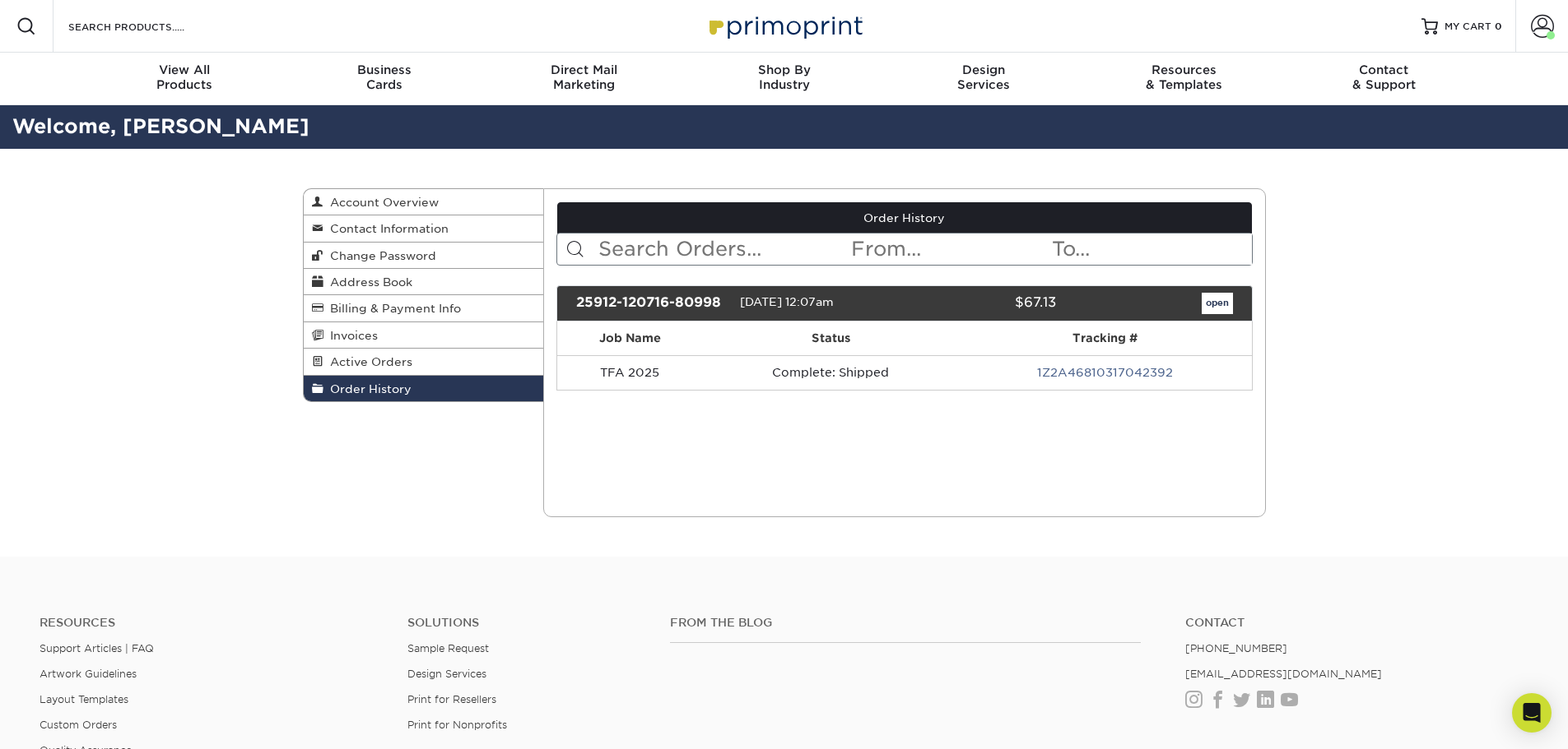
click at [815, 460] on div "Current Orders 0 Active 0 Missing Files" at bounding box center [904, 353] width 723 height 329
click at [788, 434] on div "Current Orders 0 Active 0 Missing Files" at bounding box center [904, 353] width 723 height 329
click at [415, 202] on span "Account Overview" at bounding box center [381, 202] width 116 height 13
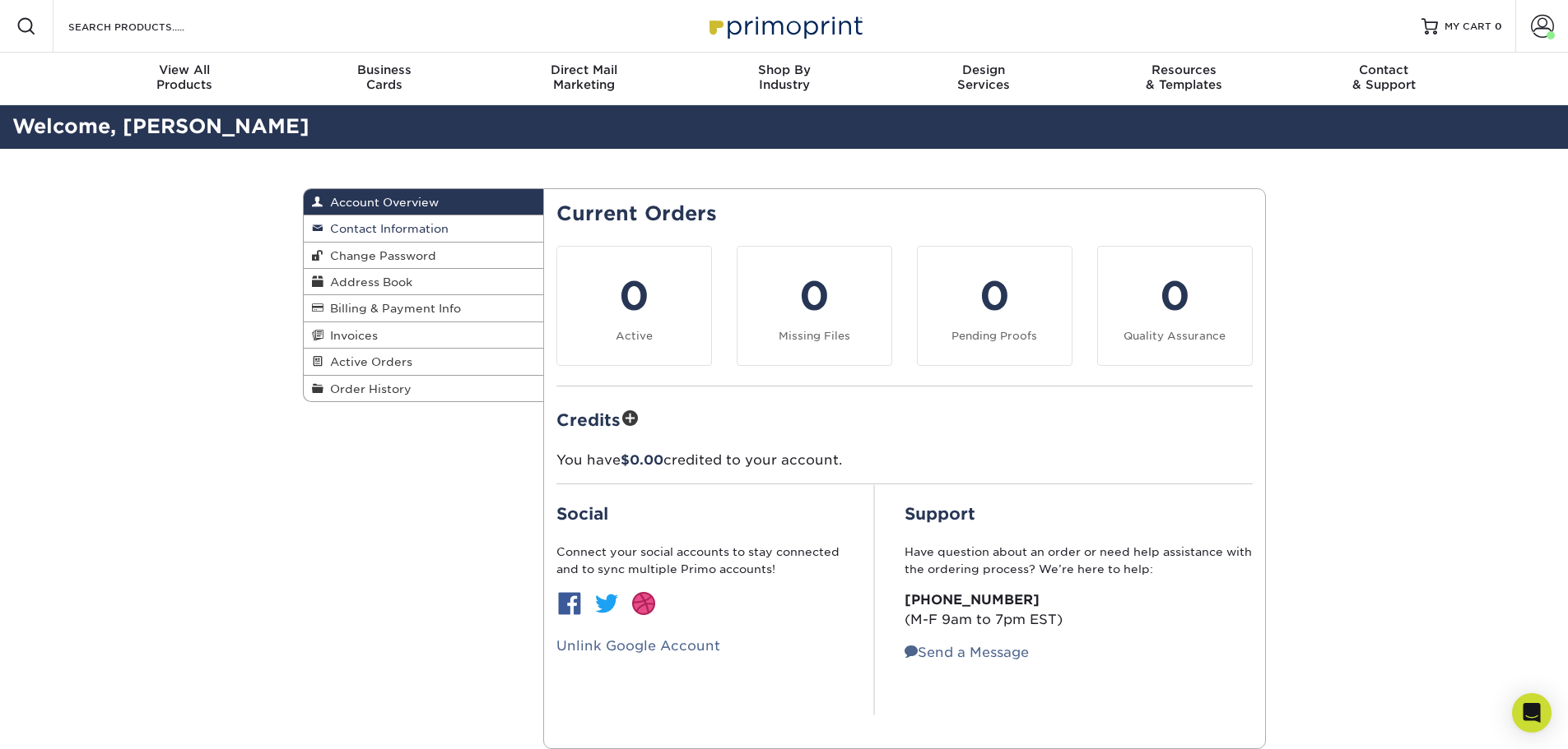
click at [411, 221] on link "Contact Information" at bounding box center [423, 228] width 240 height 27
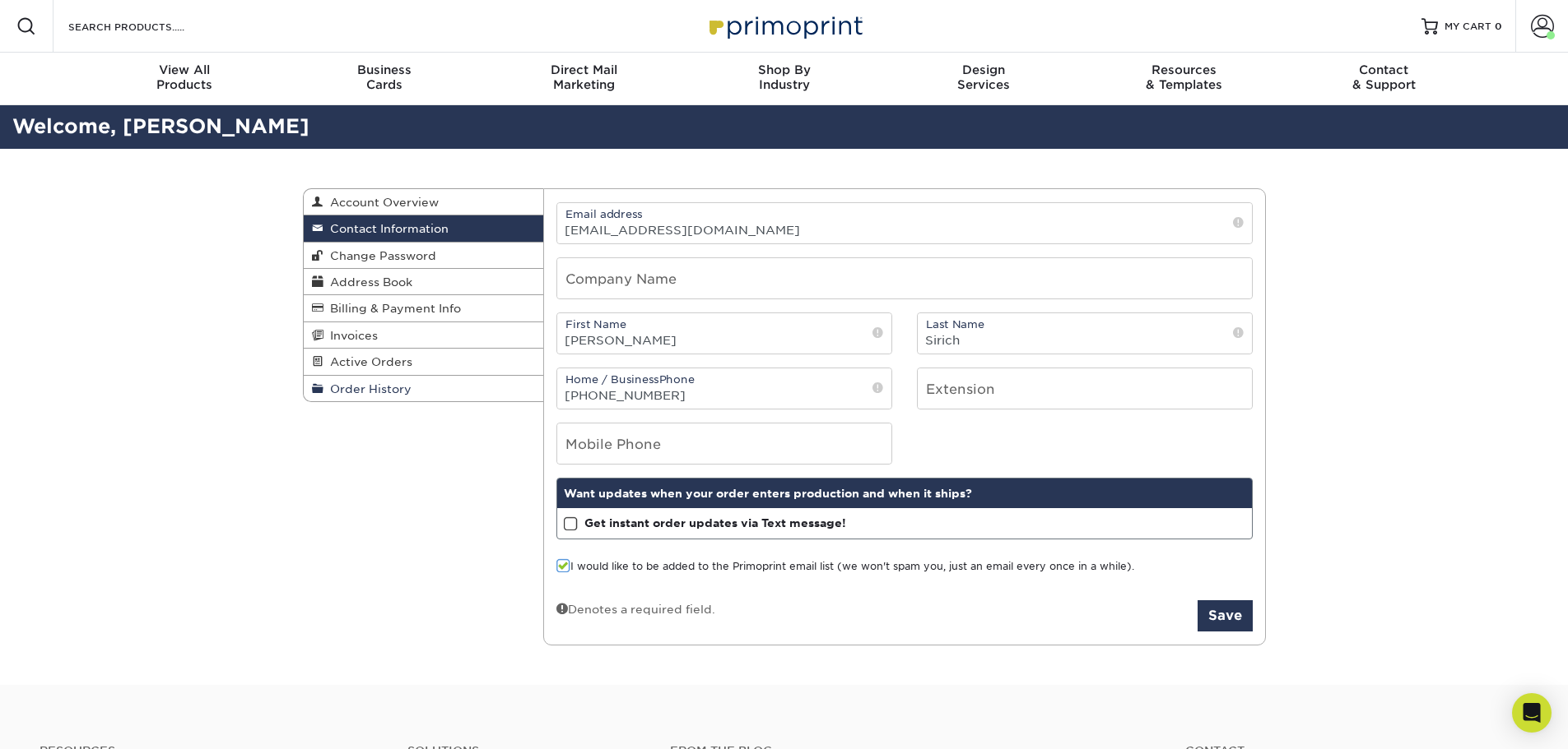
click at [392, 388] on span "Order History" at bounding box center [367, 388] width 88 height 13
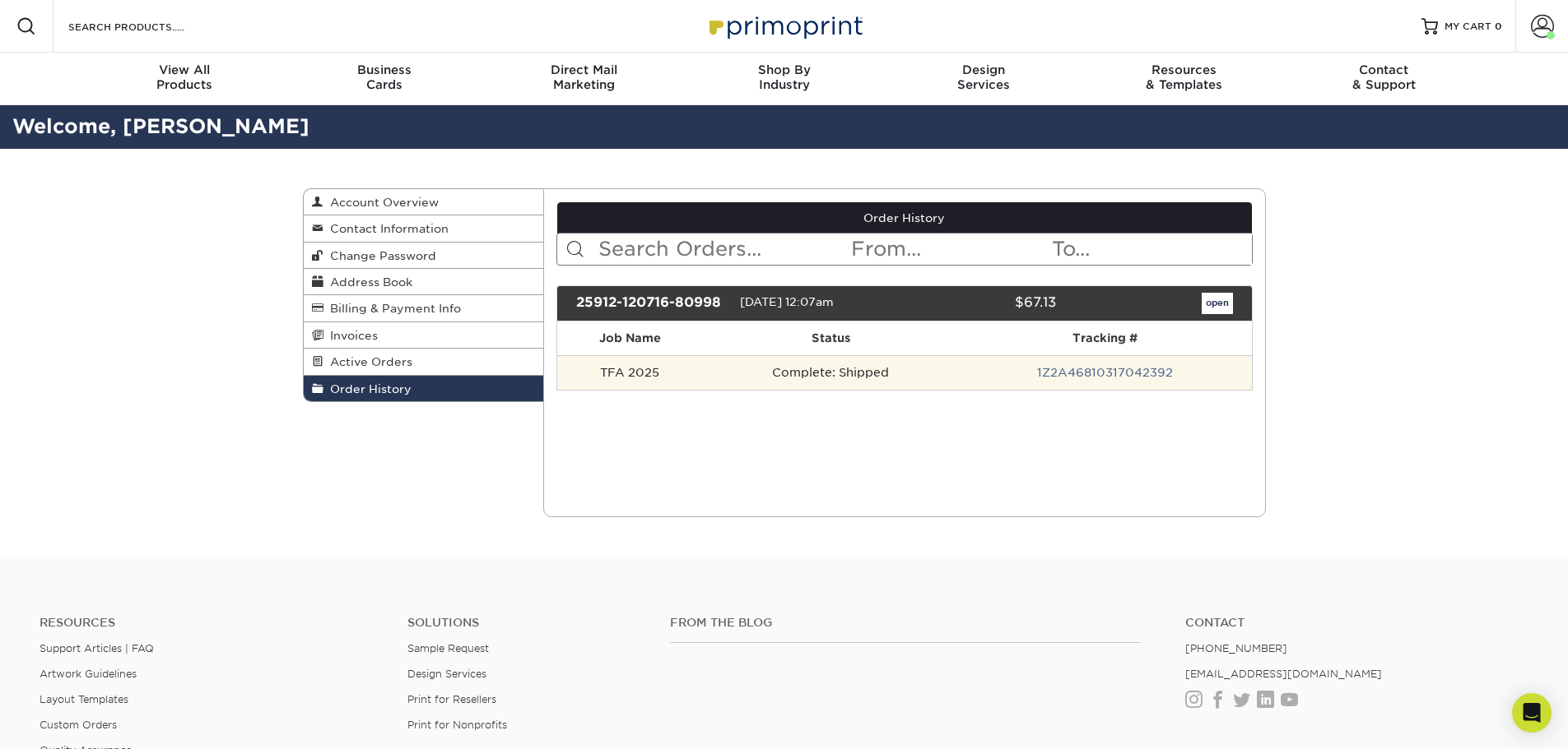
click at [832, 373] on td "Complete: Shipped" at bounding box center [830, 373] width 256 height 35
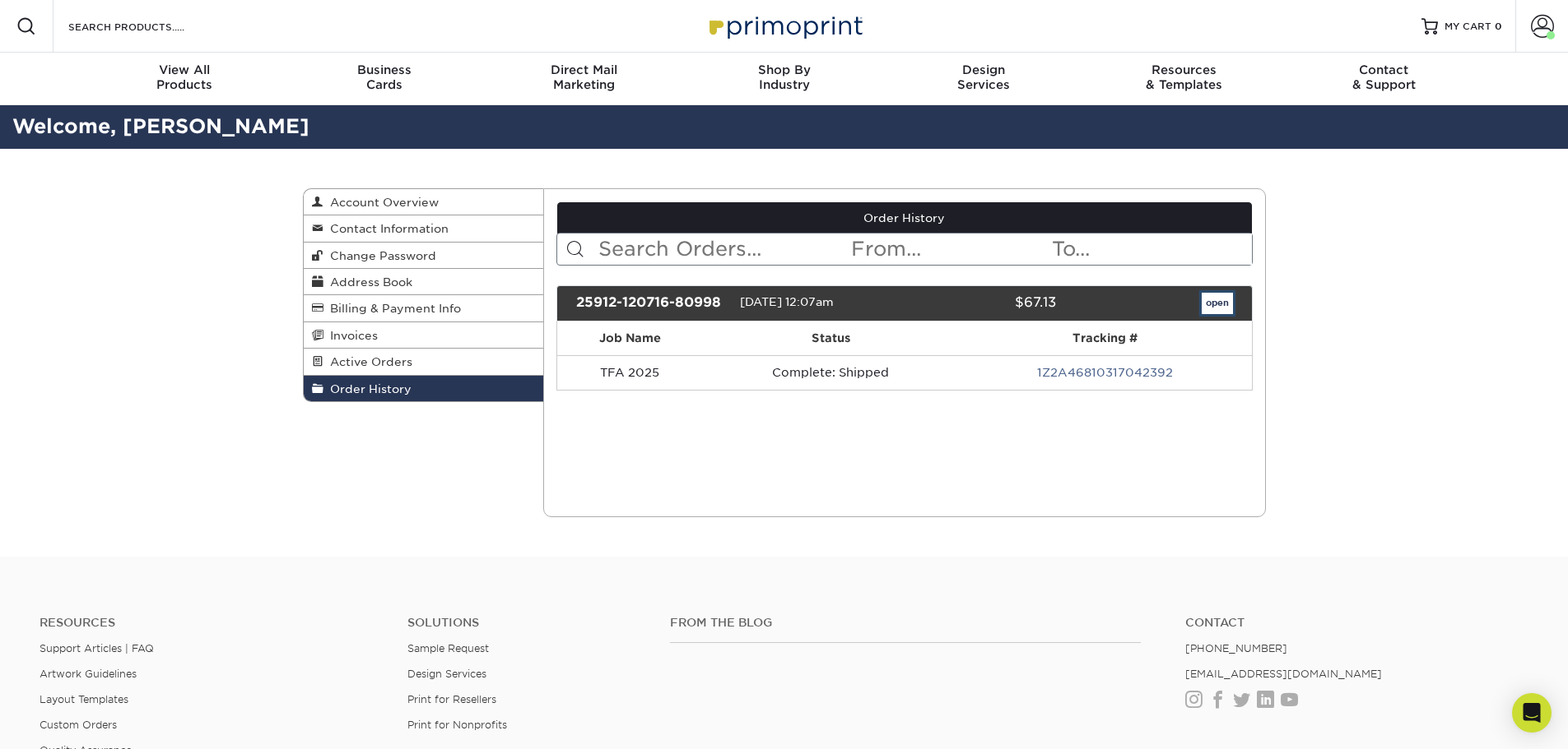
drag, startPoint x: 1221, startPoint y: 302, endPoint x: 1214, endPoint y: 306, distance: 8.1
click at [1220, 302] on link "open" at bounding box center [1217, 303] width 32 height 22
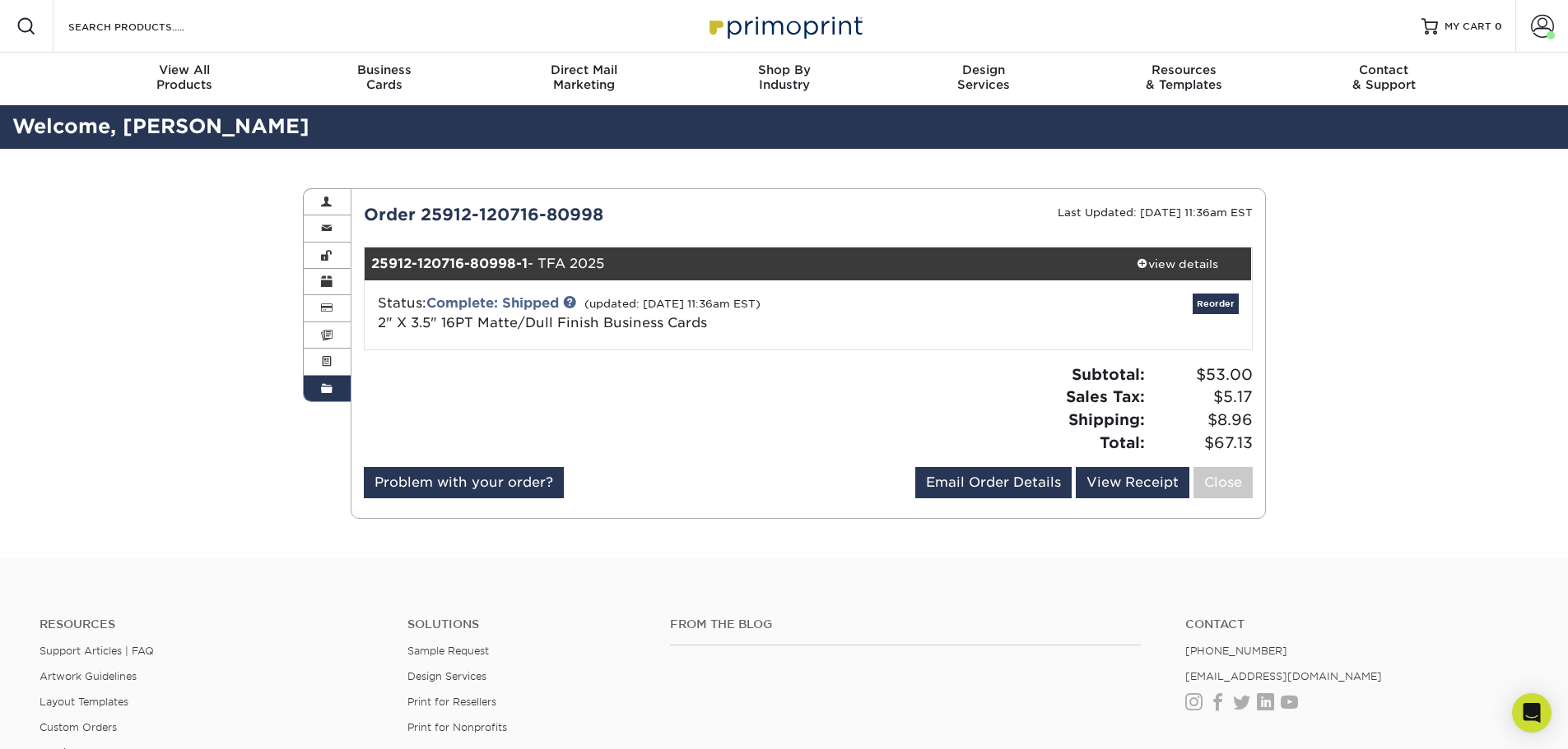
click at [1111, 474] on link "View Receipt" at bounding box center [1132, 483] width 114 height 32
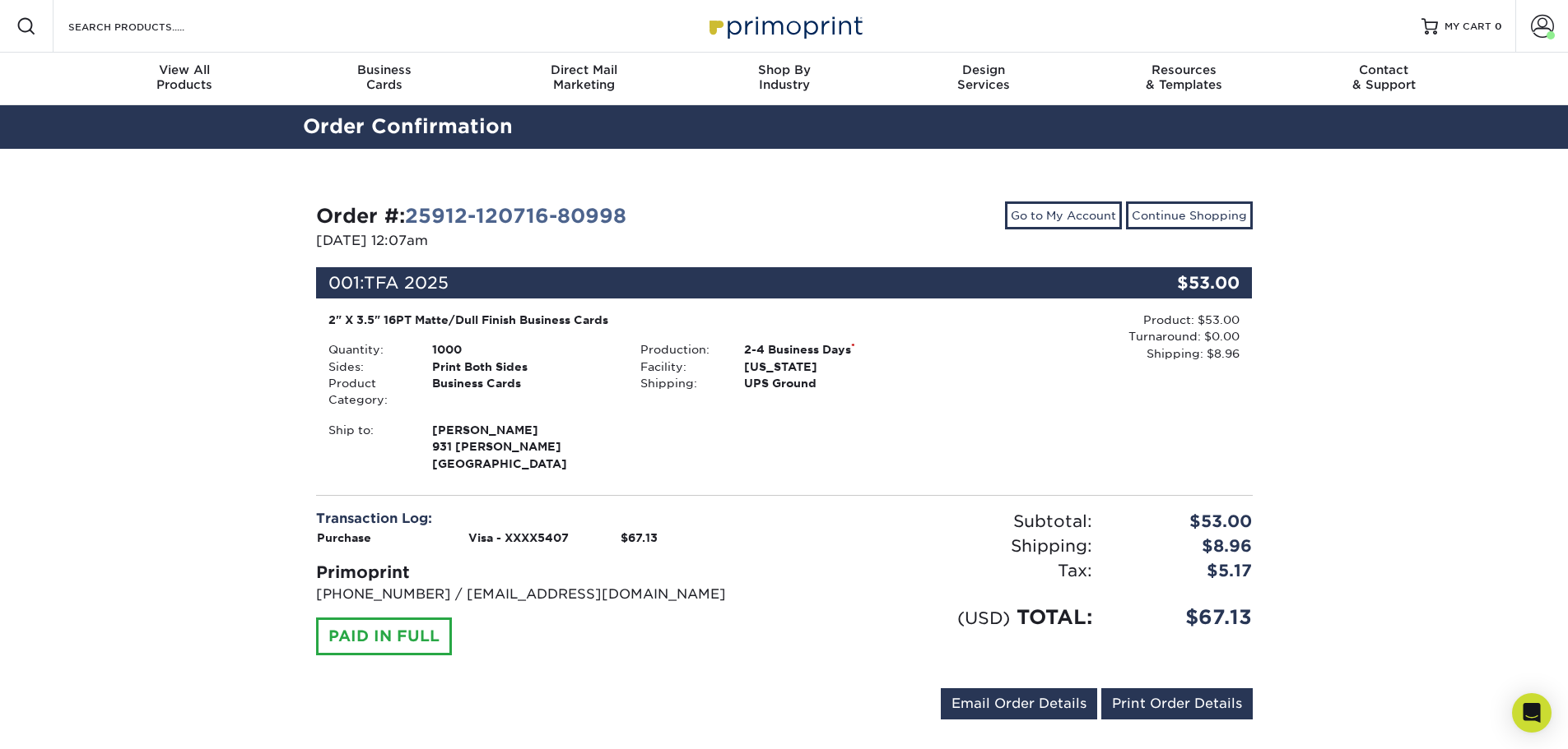
click at [1425, 607] on div "Order #: 25912-120716-80998 09/12/2025 12:07am Go to My Account Continue Shoppi…" at bounding box center [784, 464] width 1568 height 630
click at [720, 453] on div "Ship to: Eric Sirich 931 Spencer Pl" at bounding box center [629, 447] width 625 height 50
click at [913, 443] on div "Ship to: Eric Sirich 931 Spencer Pl" at bounding box center [629, 447] width 625 height 50
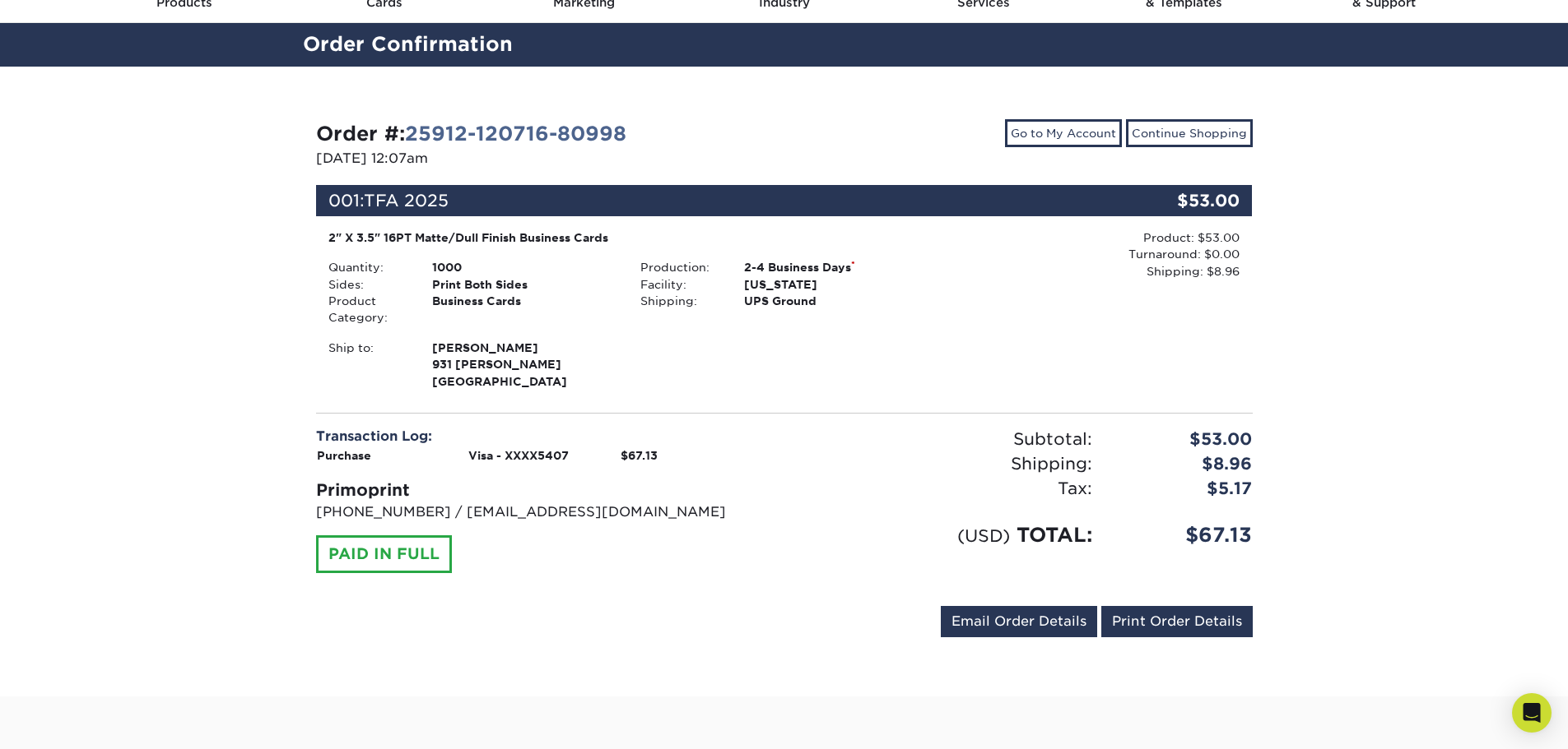
click at [869, 561] on div "Subtotal: $53.00 Shipping: $8.96 Discounts: - $0.00 Tax: $5.17 (USD) TOTAL: $67…" at bounding box center [1024, 510] width 480 height 166
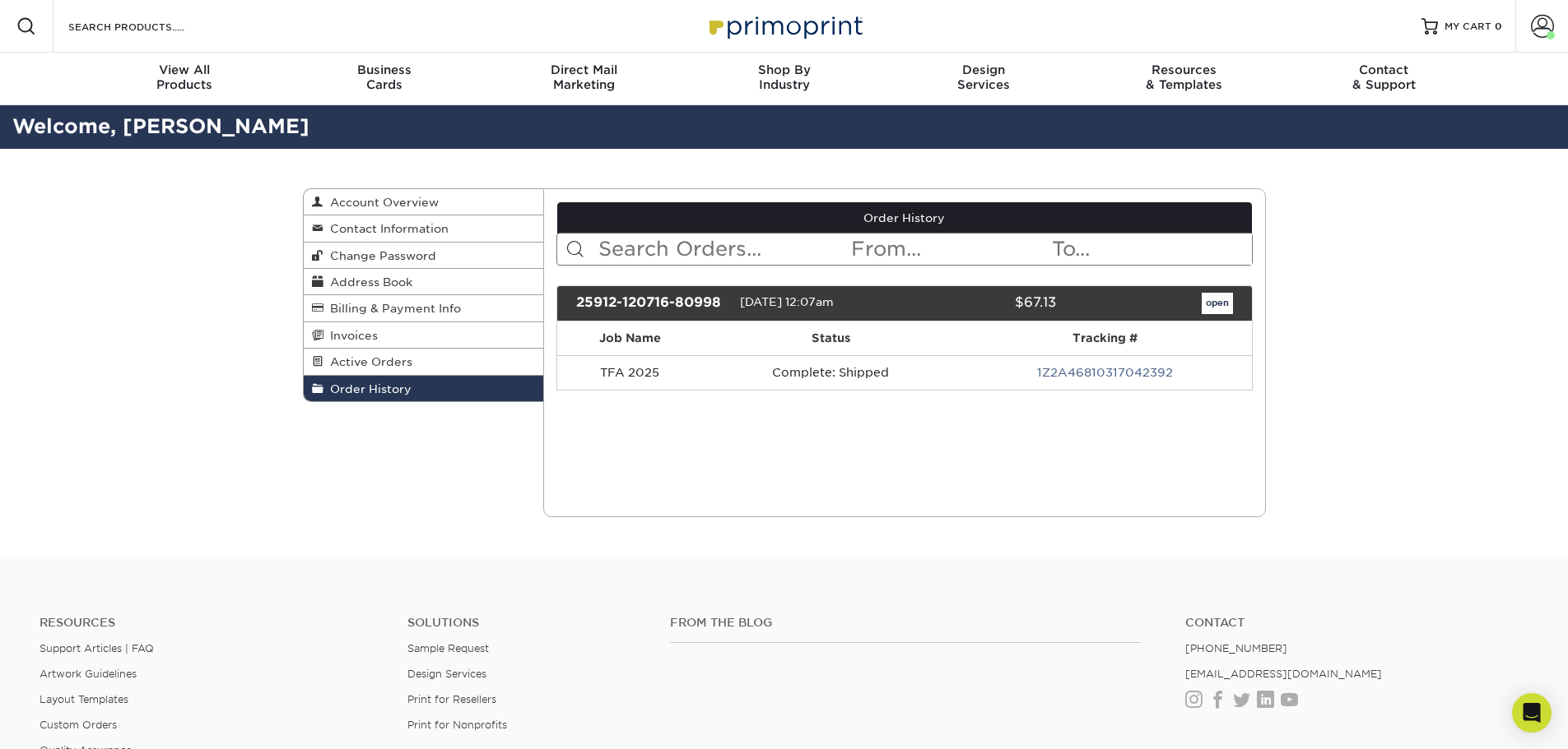
click at [1051, 376] on link "1Z2A46810317042392" at bounding box center [1104, 372] width 135 height 13
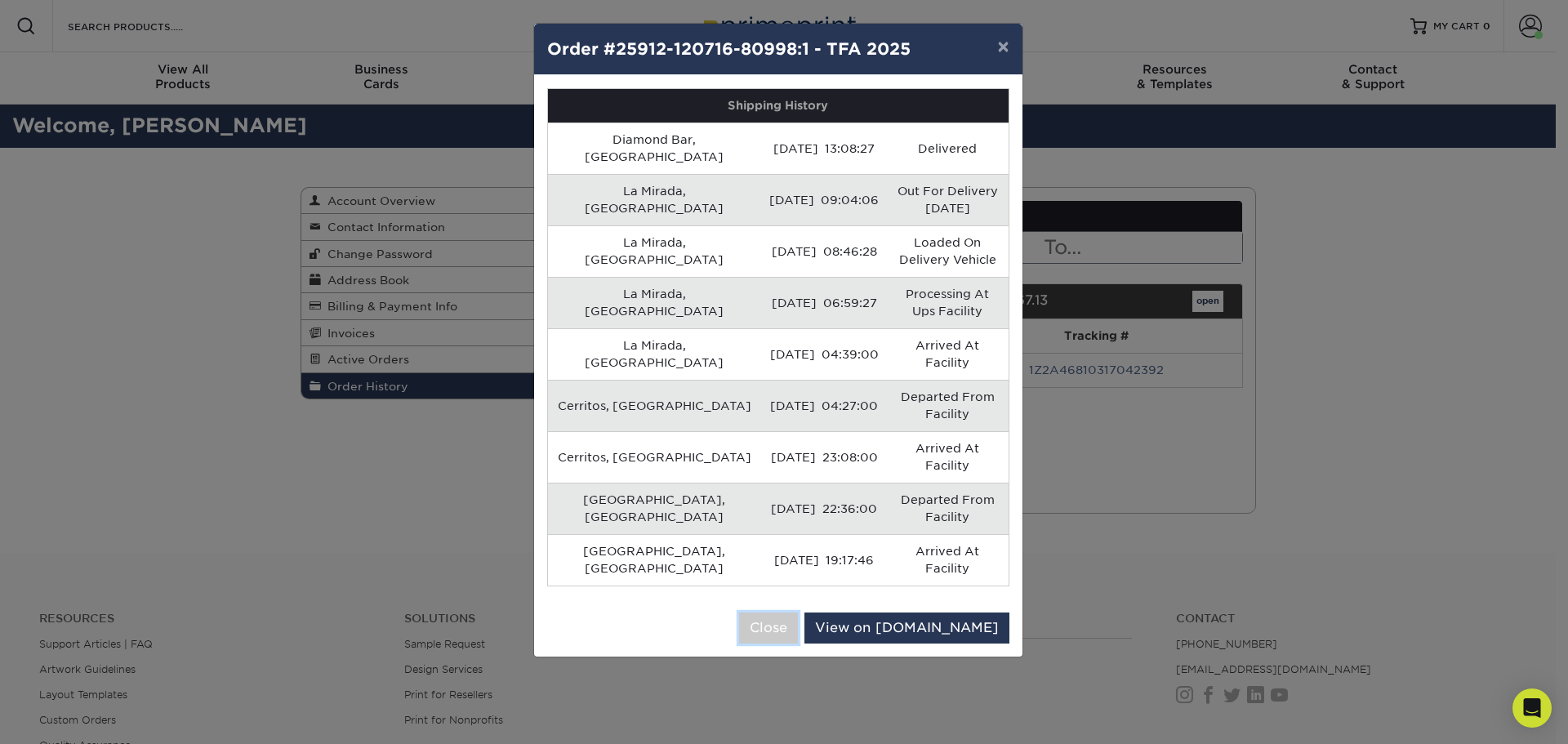
drag, startPoint x: 835, startPoint y: 479, endPoint x: 752, endPoint y: 477, distance: 83.0
click at [752, 600] on div "Close View on [DOMAIN_NAME]" at bounding box center [778, 628] width 489 height 57
click at [798, 612] on button "Close" at bounding box center [768, 628] width 59 height 31
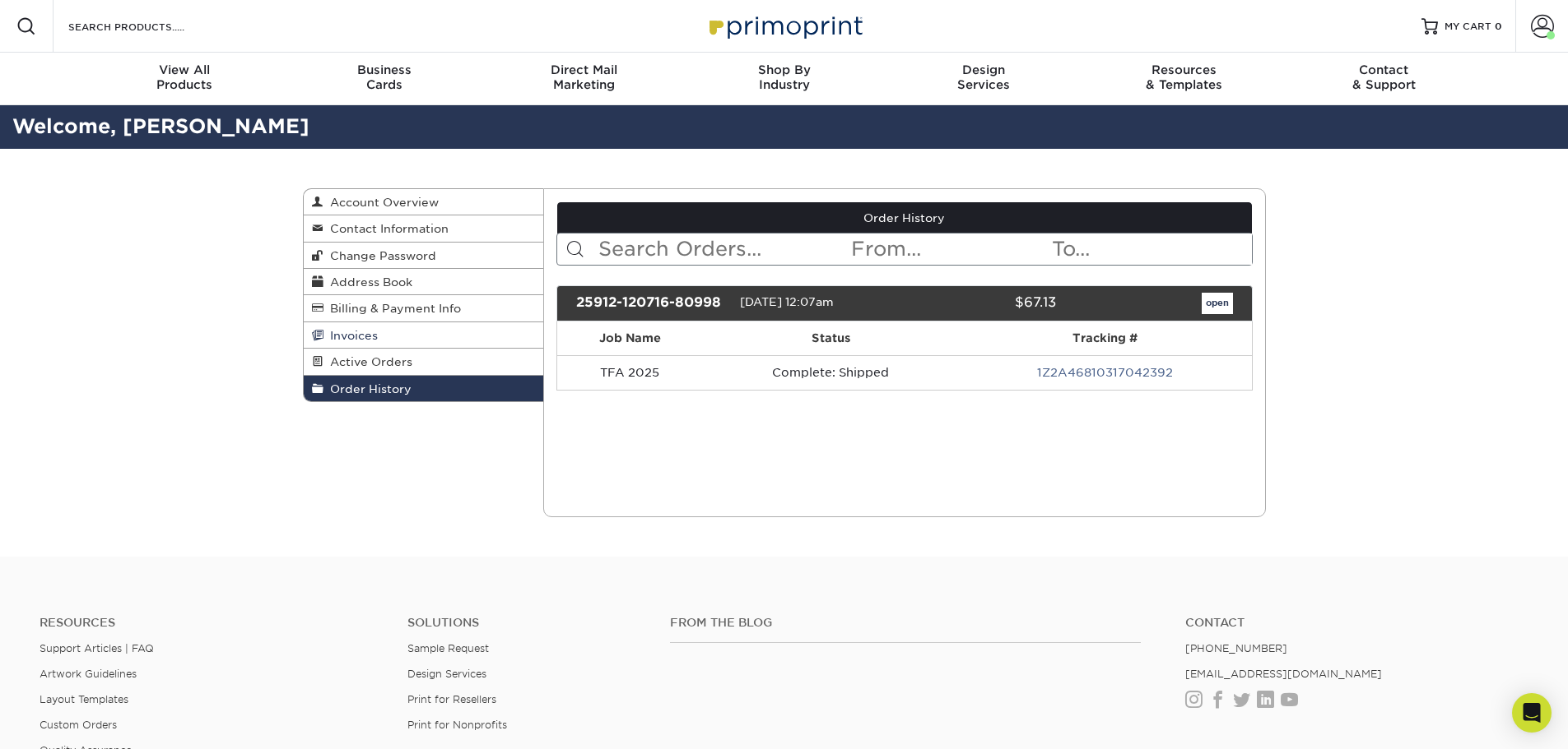
click at [366, 336] on span "Invoices" at bounding box center [350, 335] width 54 height 13
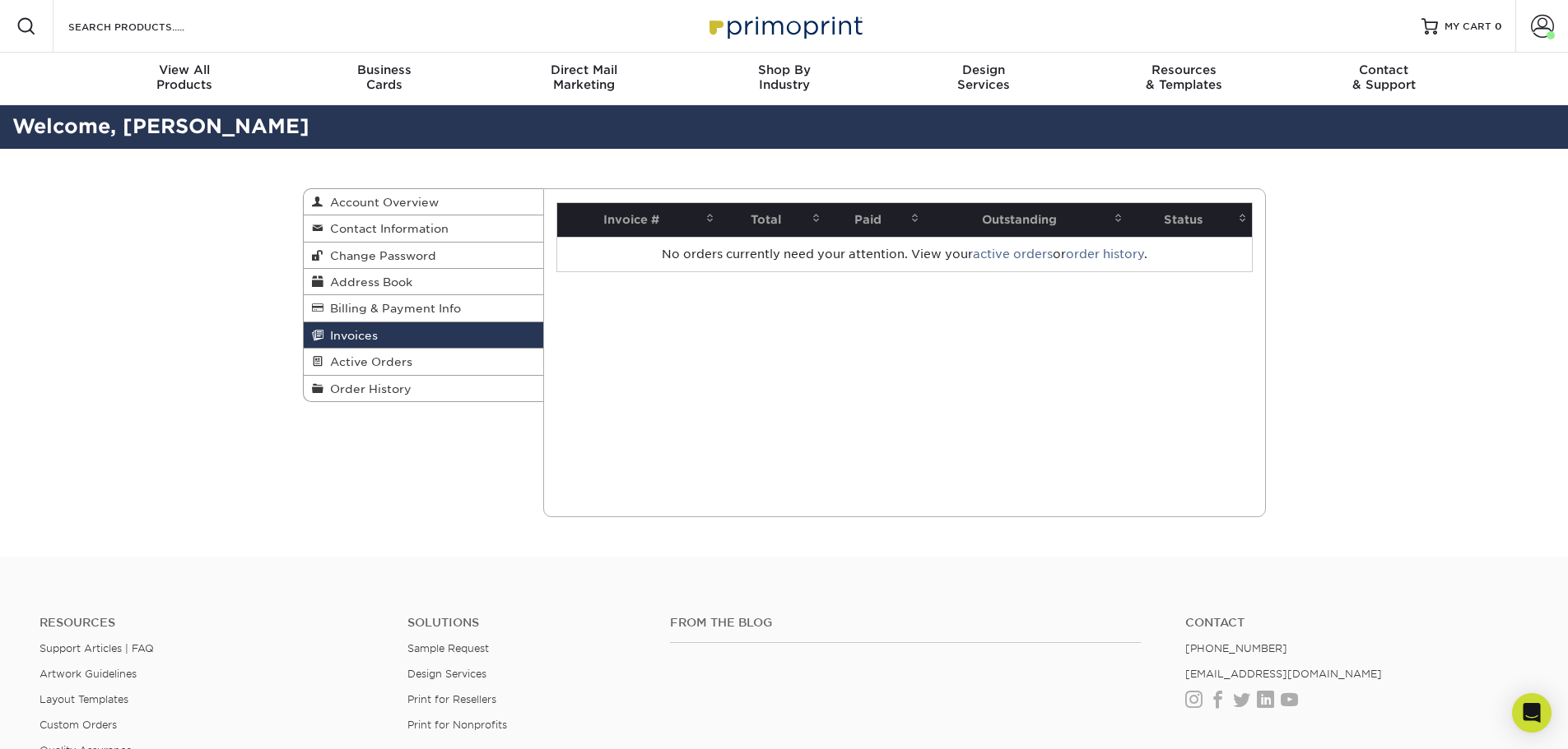
click at [1092, 250] on link "order history" at bounding box center [1104, 254] width 78 height 13
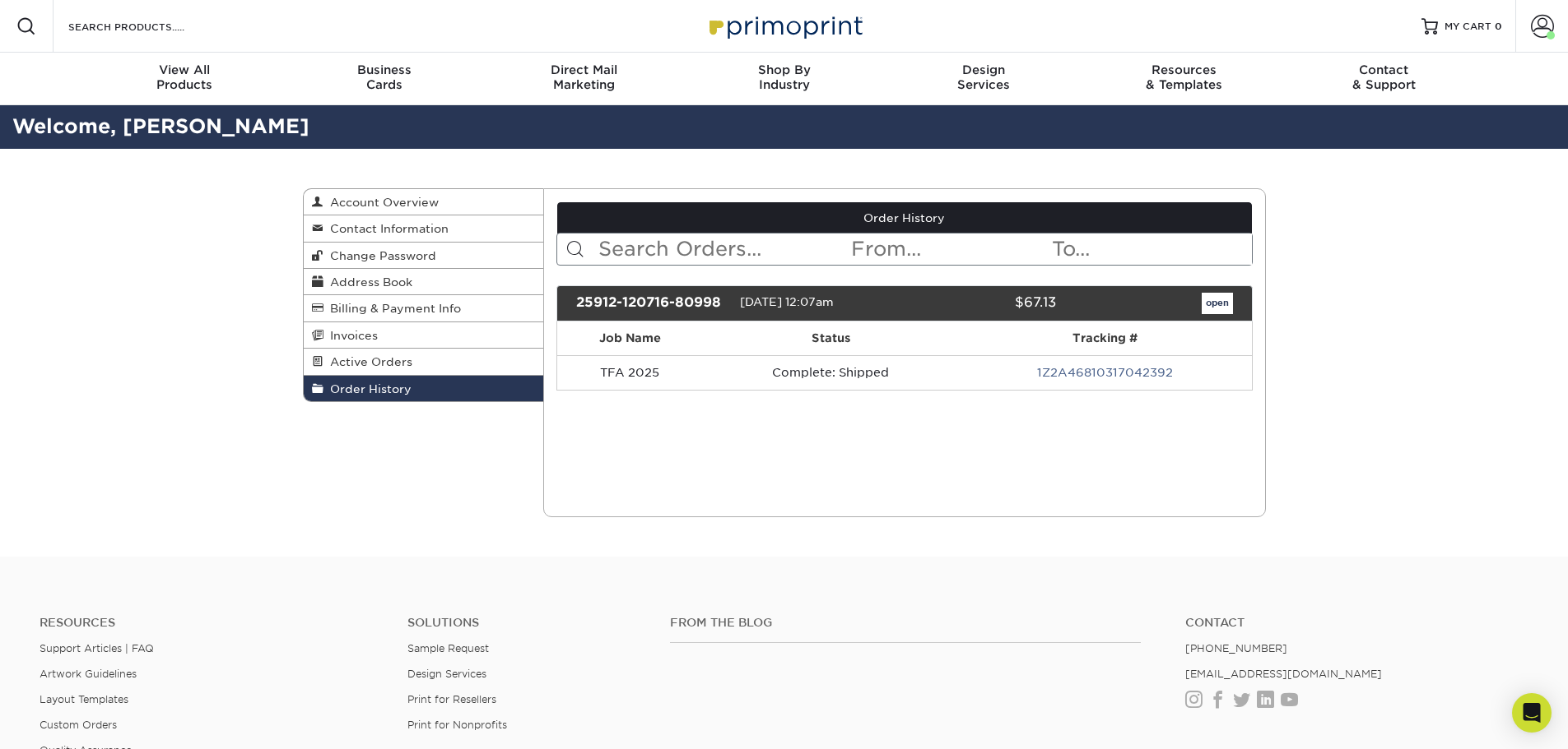
drag, startPoint x: 762, startPoint y: 301, endPoint x: 801, endPoint y: 301, distance: 39.0
click at [801, 301] on span "[DATE] 12:07am" at bounding box center [786, 301] width 94 height 13
click at [944, 456] on div "Current Orders 0 Active 0 Missing Files" at bounding box center [904, 353] width 723 height 329
click at [1214, 304] on link "open" at bounding box center [1217, 303] width 32 height 22
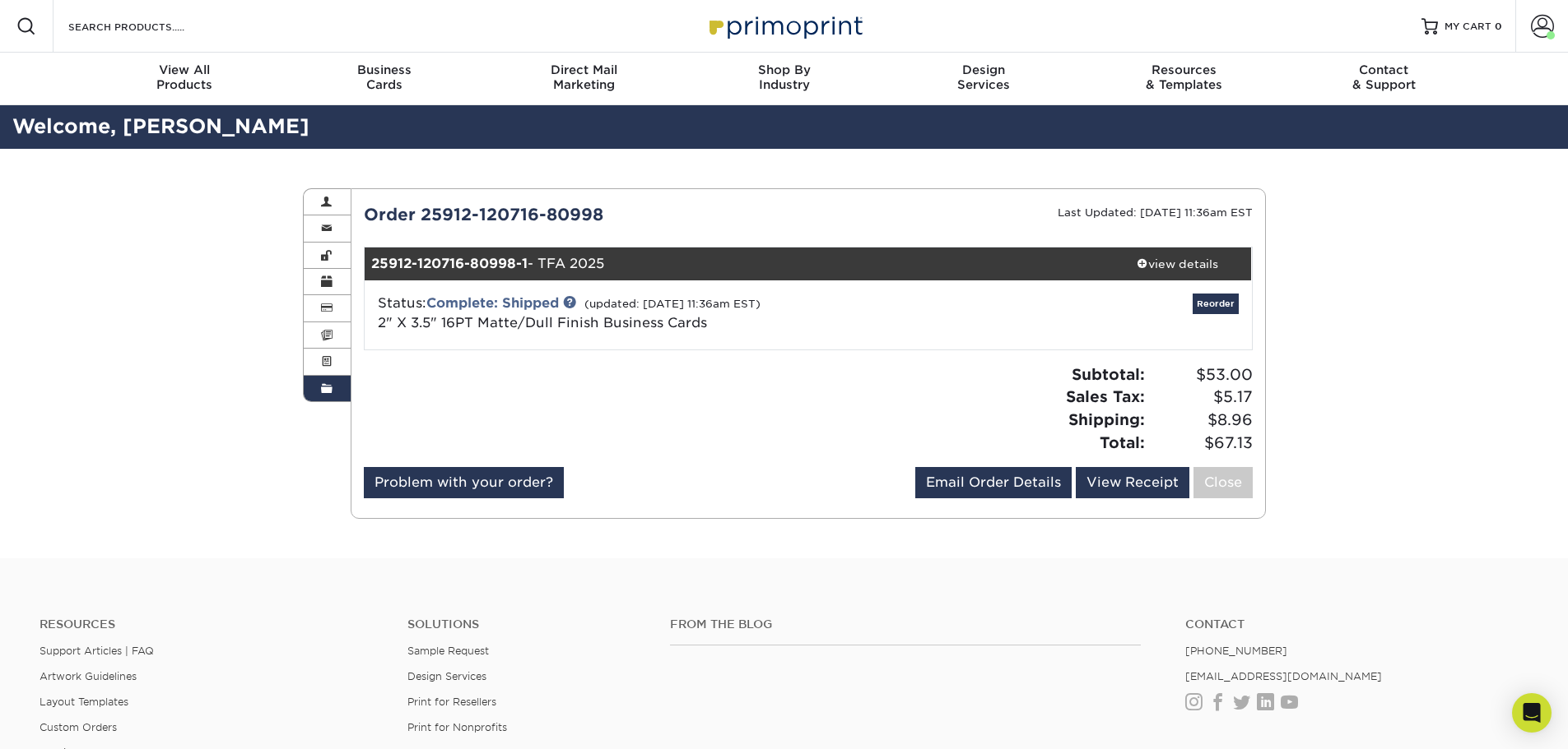
click at [612, 302] on small "(updated: [DATE] 11:36am EST)" at bounding box center [672, 303] width 176 height 12
click at [685, 439] on div at bounding box center [579, 415] width 457 height 104
click at [769, 503] on div "Problem with your order? Email Order Details [EMAIL_ADDRESS][DOMAIN_NAME] Send …" at bounding box center [808, 486] width 889 height 38
